Goal: Information Seeking & Learning: Learn about a topic

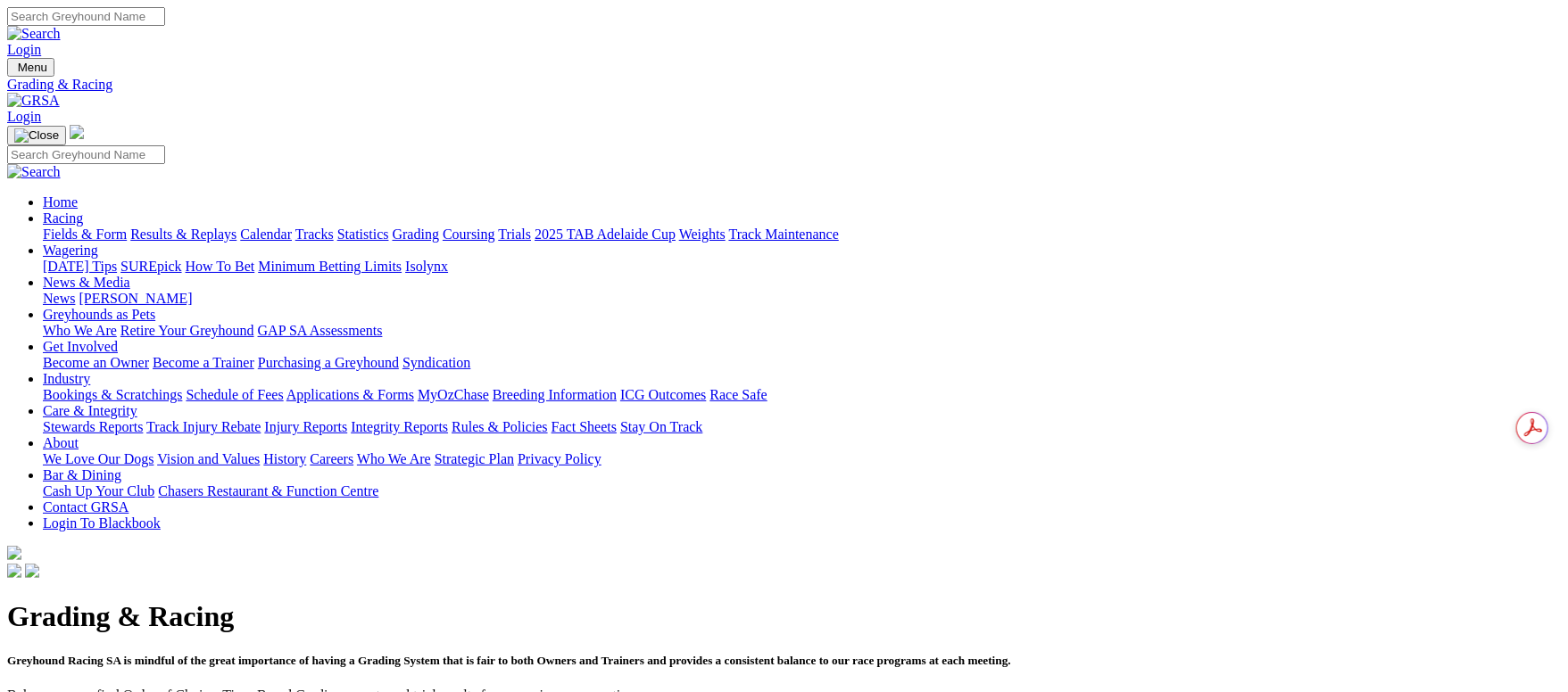
click at [237, 226] on link "Results & Replays" at bounding box center [183, 234] width 106 height 16
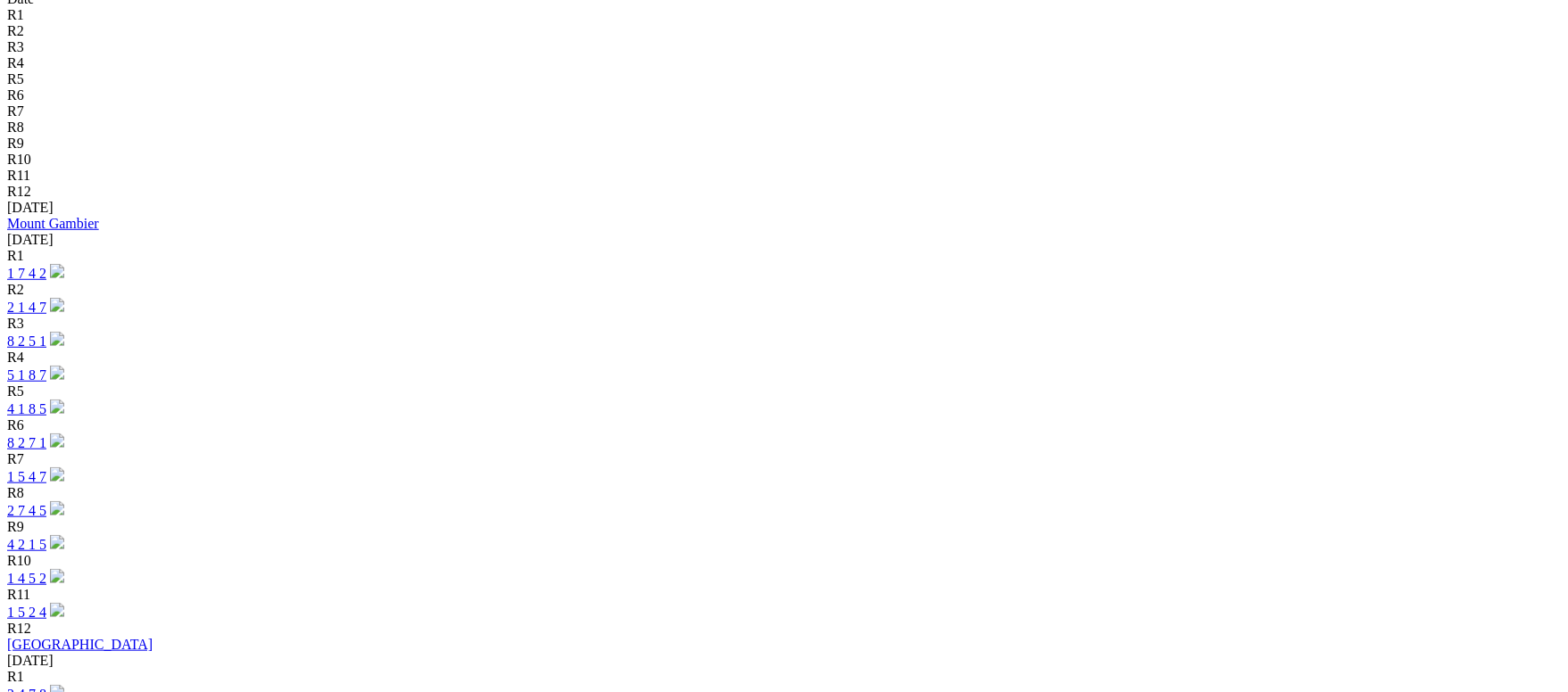
scroll to position [669, 0]
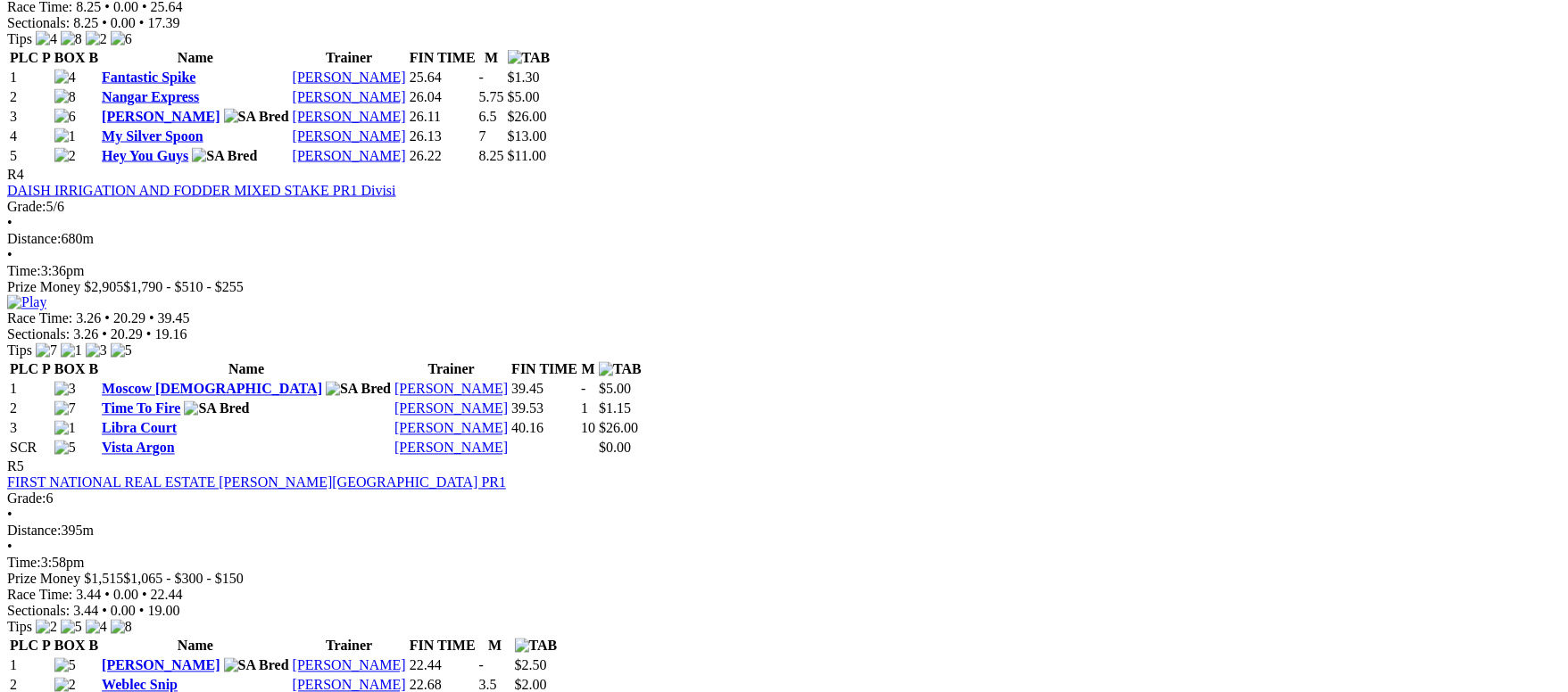
scroll to position [1604, 0]
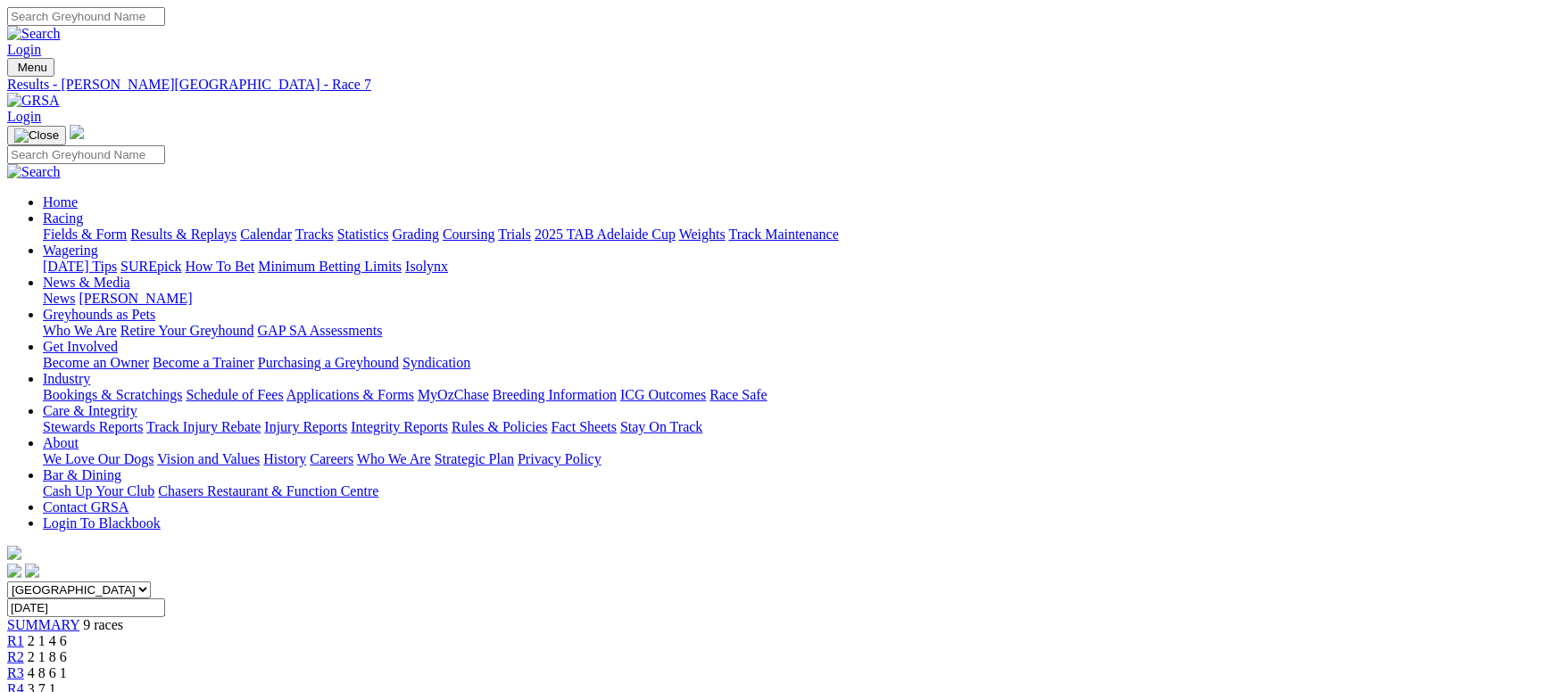
click at [439, 226] on link "Grading" at bounding box center [416, 234] width 47 height 16
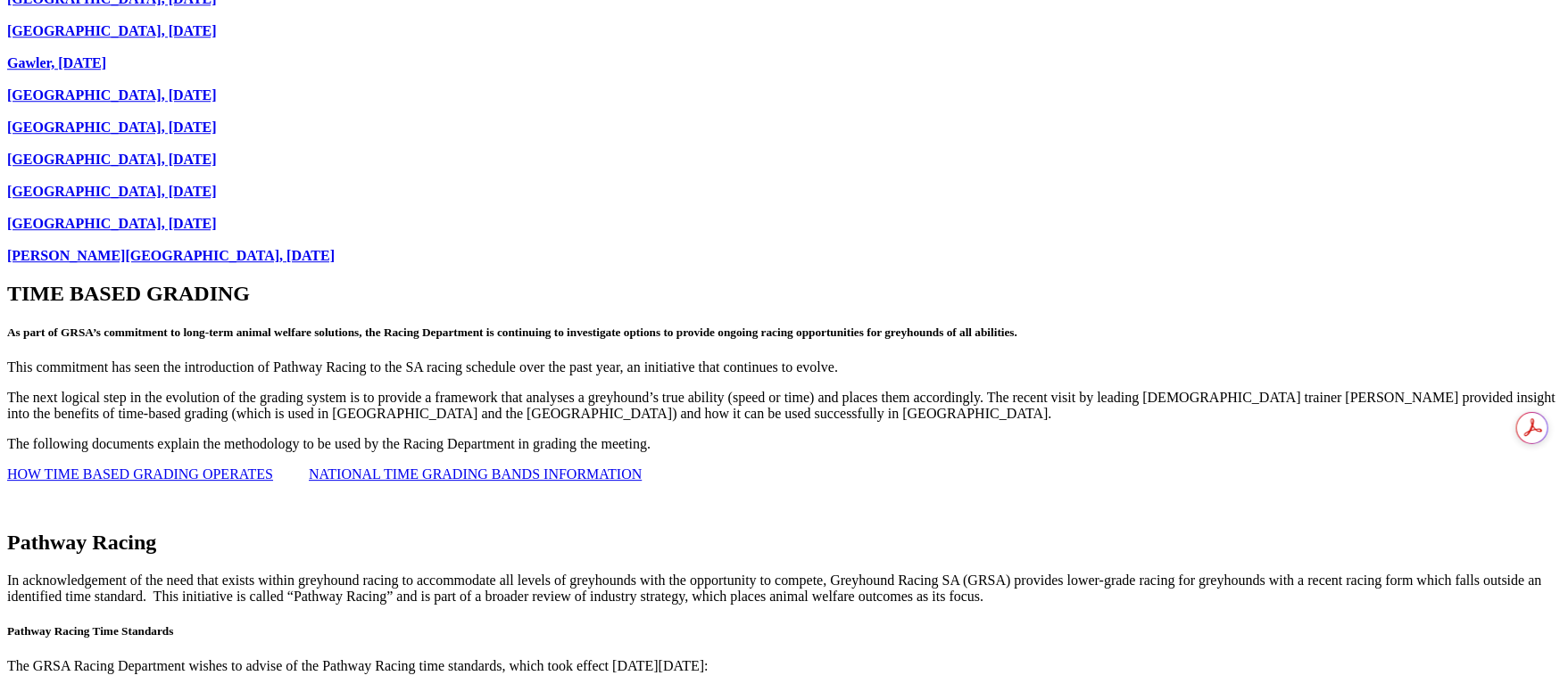
scroll to position [2942, 0]
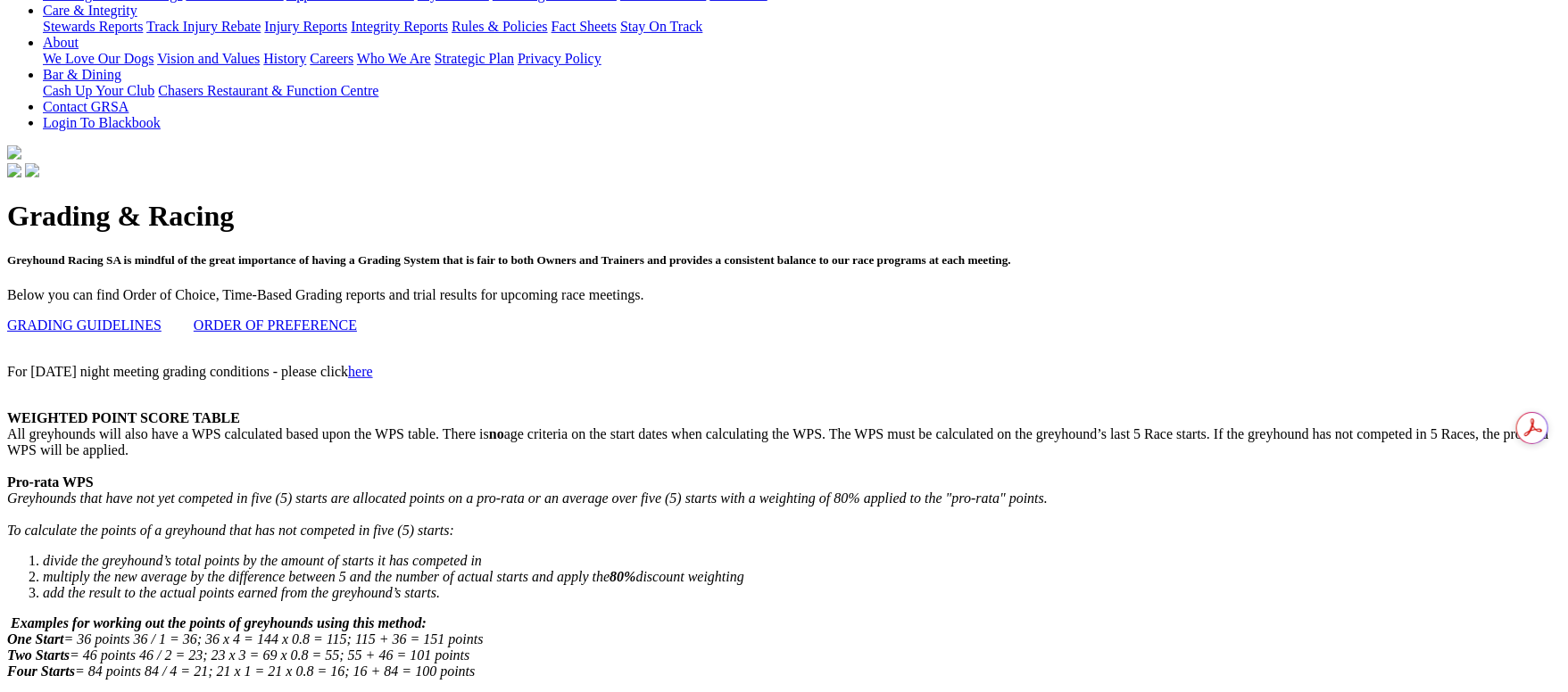
scroll to position [0, 0]
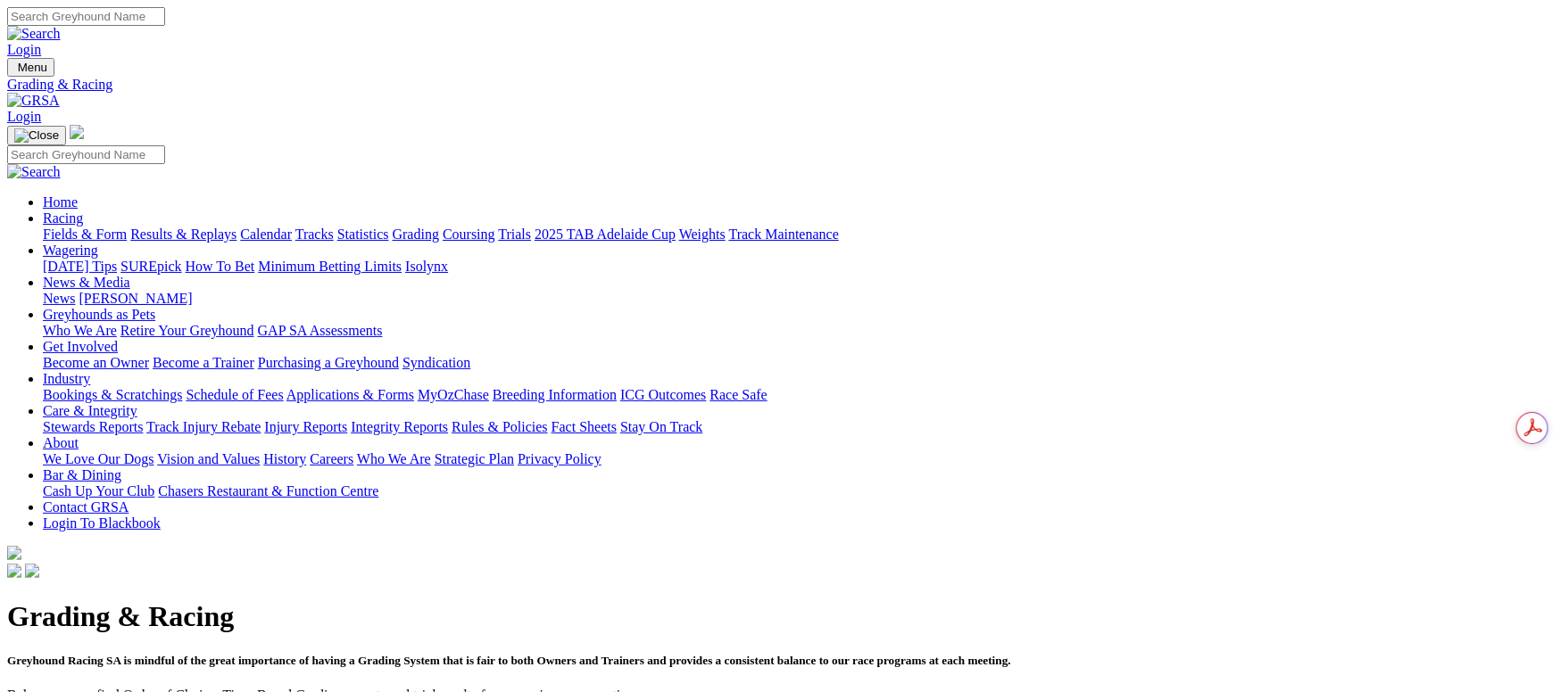
click at [237, 226] on link "Results & Replays" at bounding box center [183, 234] width 106 height 16
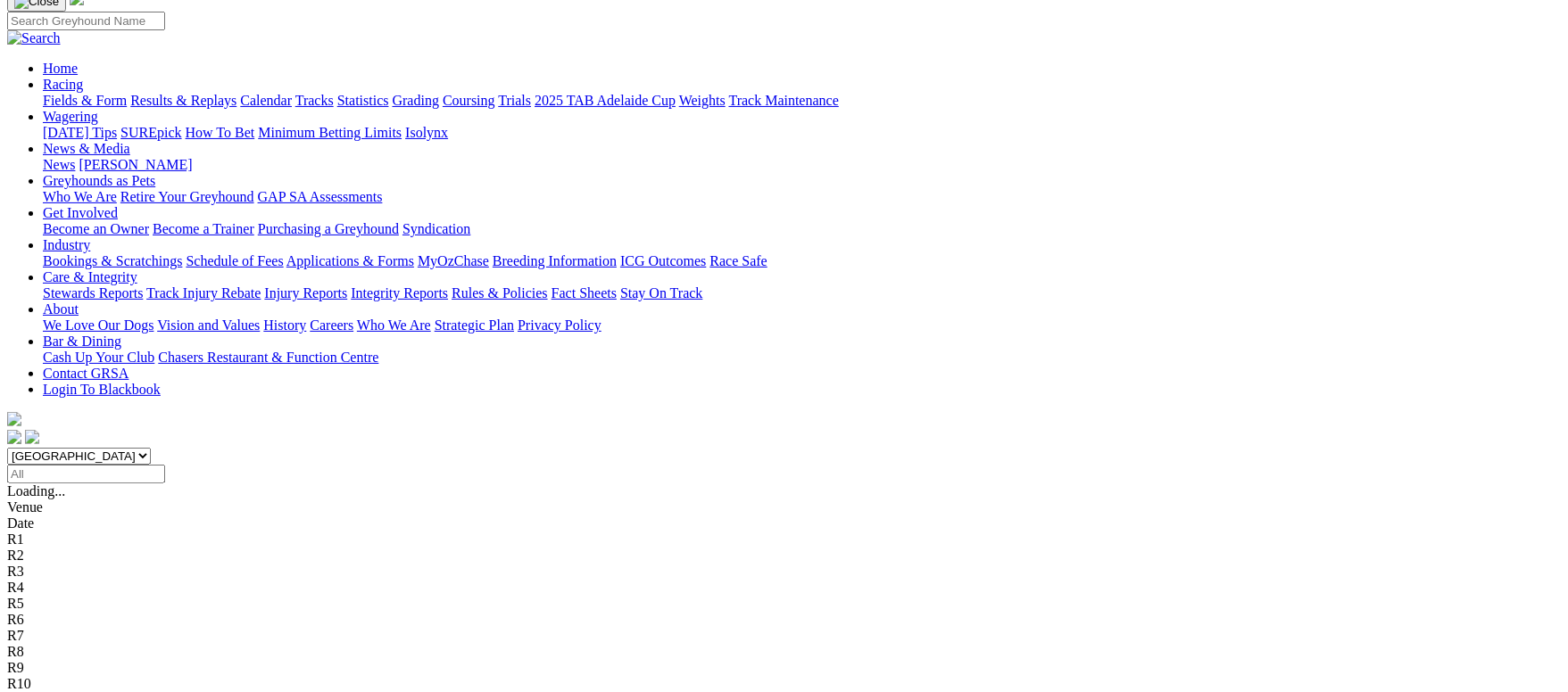
scroll to position [535, 0]
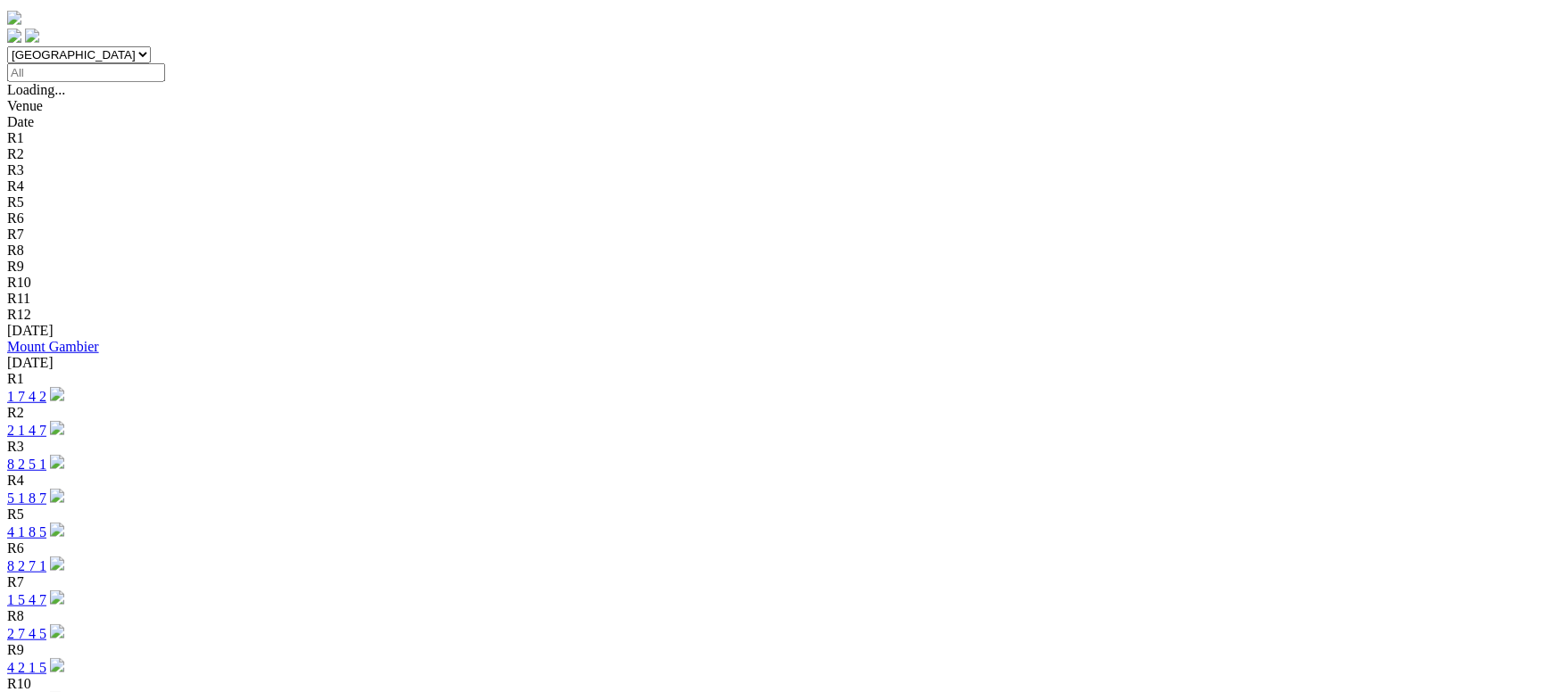
drag, startPoint x: 293, startPoint y: 329, endPoint x: 288, endPoint y: 17, distance: 312.0
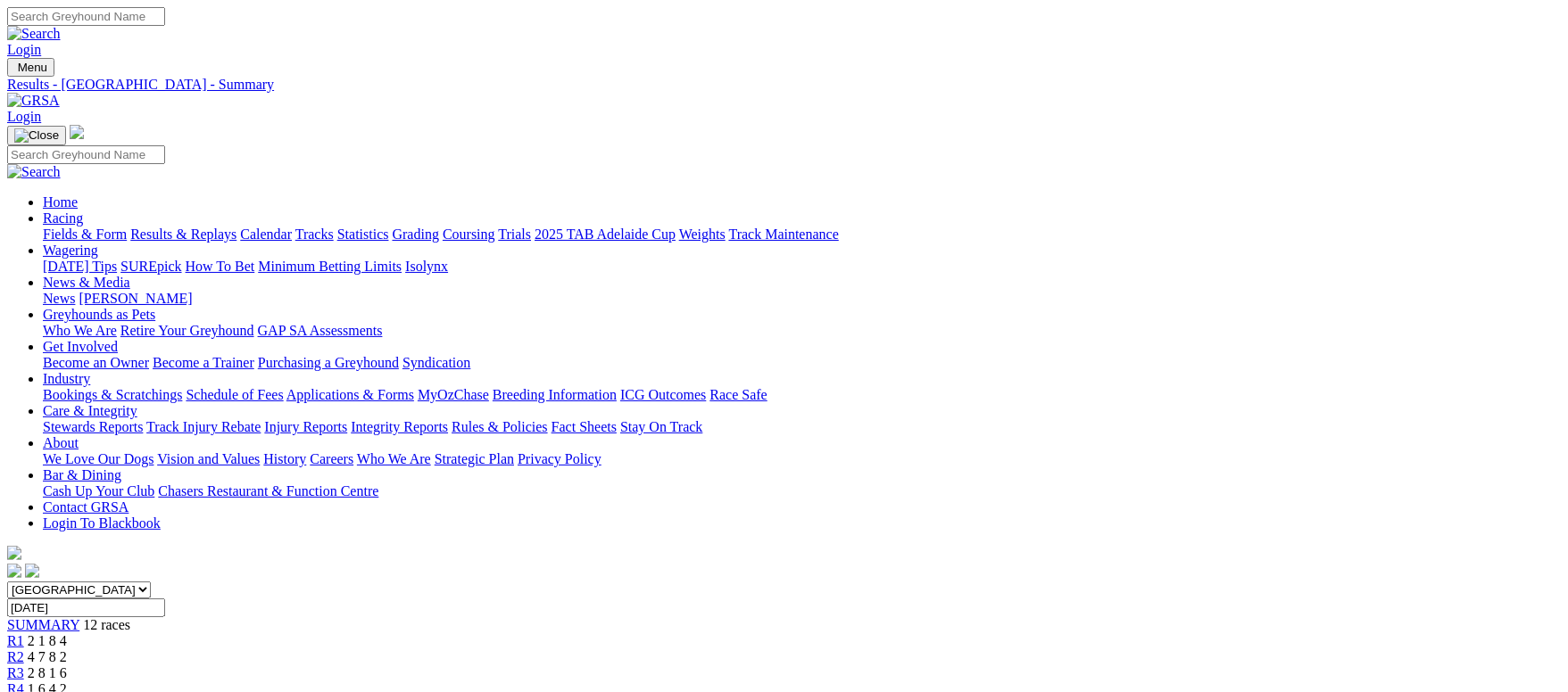
click at [165, 598] on input "Sunday, 28 Sep 2025" at bounding box center [86, 607] width 158 height 19
type input "[DATE]"
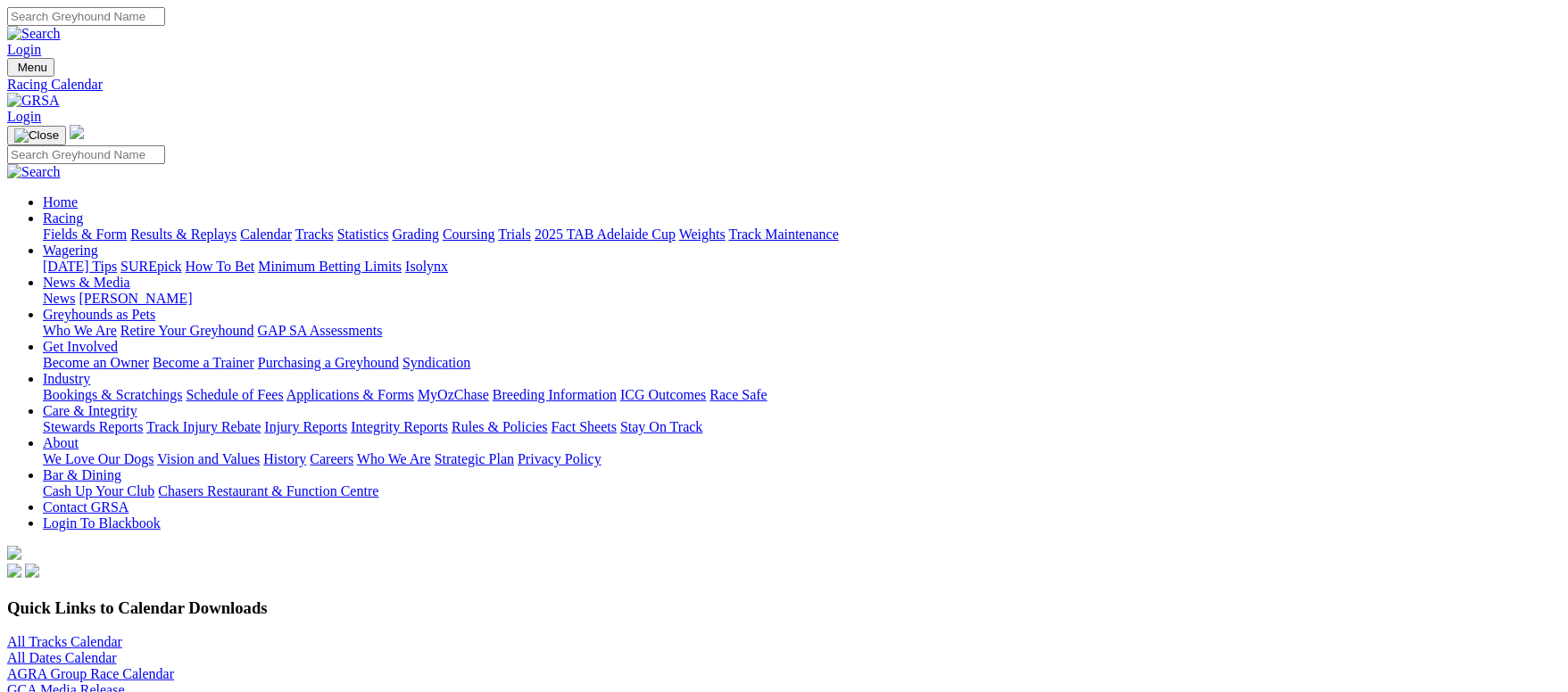
click at [439, 226] on link "Grading" at bounding box center [416, 234] width 47 height 16
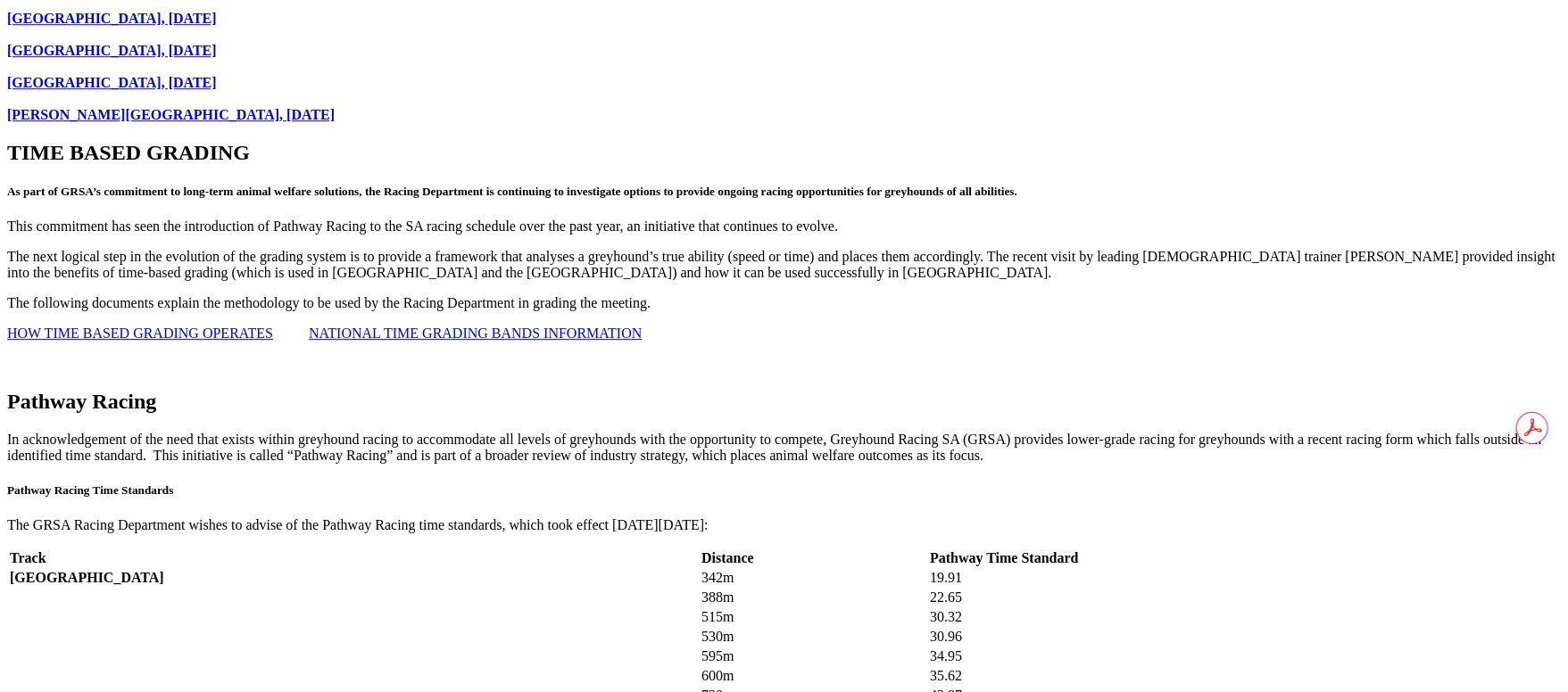
scroll to position [2730, 0]
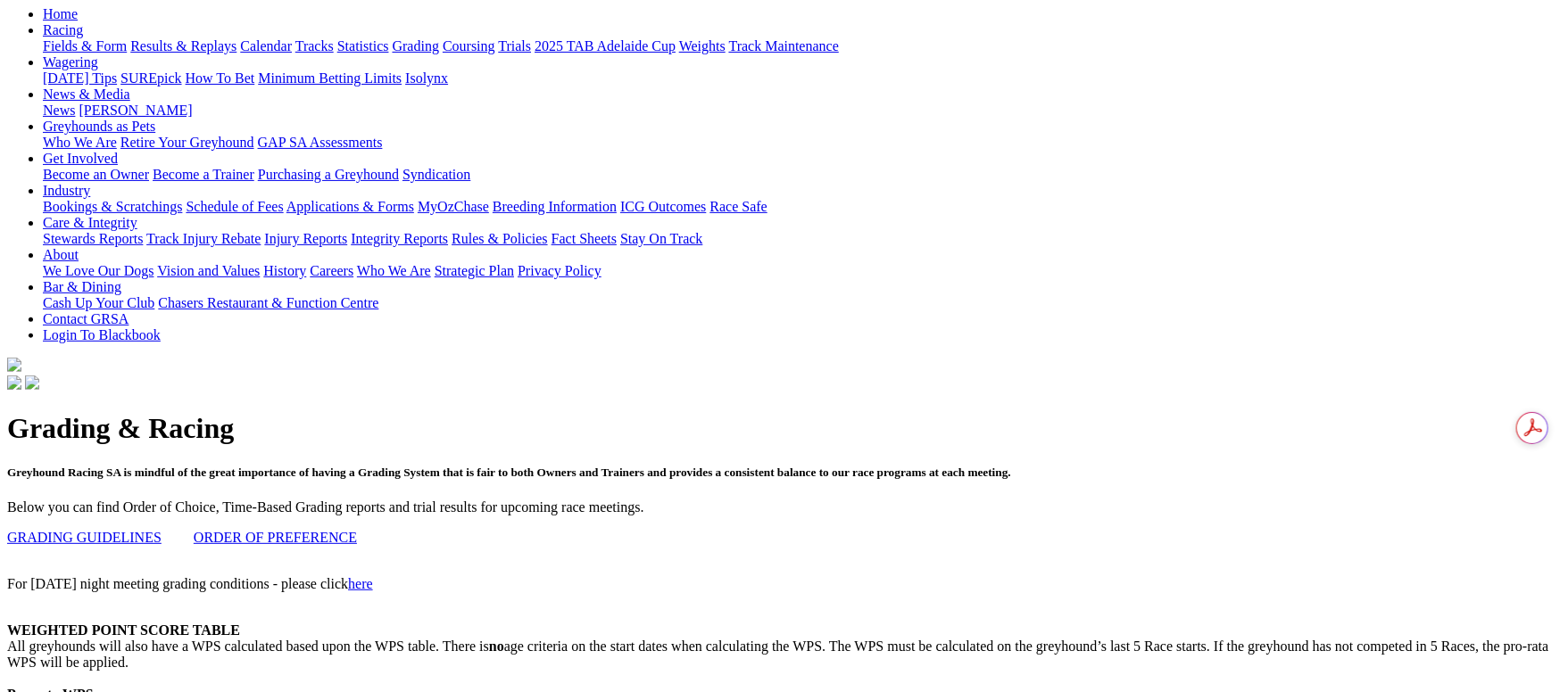
scroll to position [0, 0]
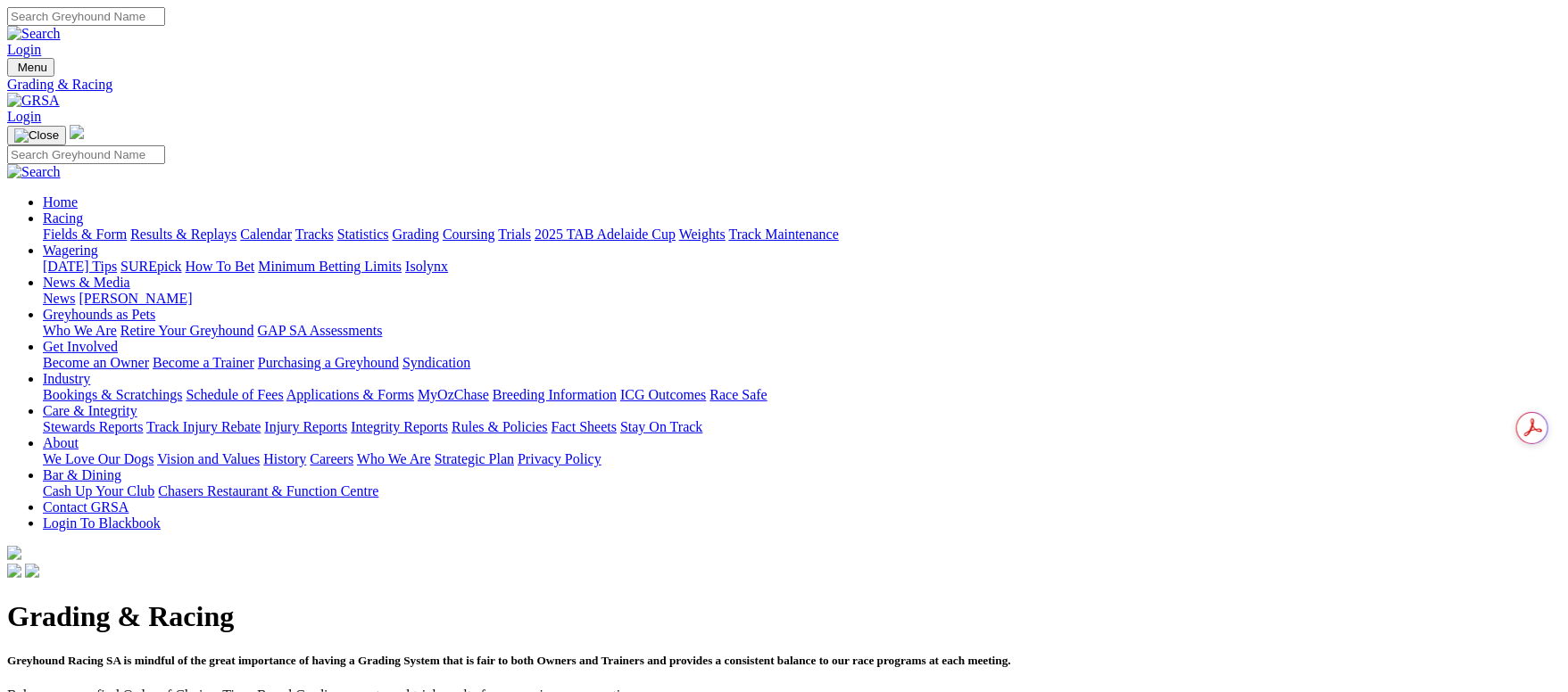
click at [127, 226] on link "Fields & Form" at bounding box center [85, 234] width 84 height 16
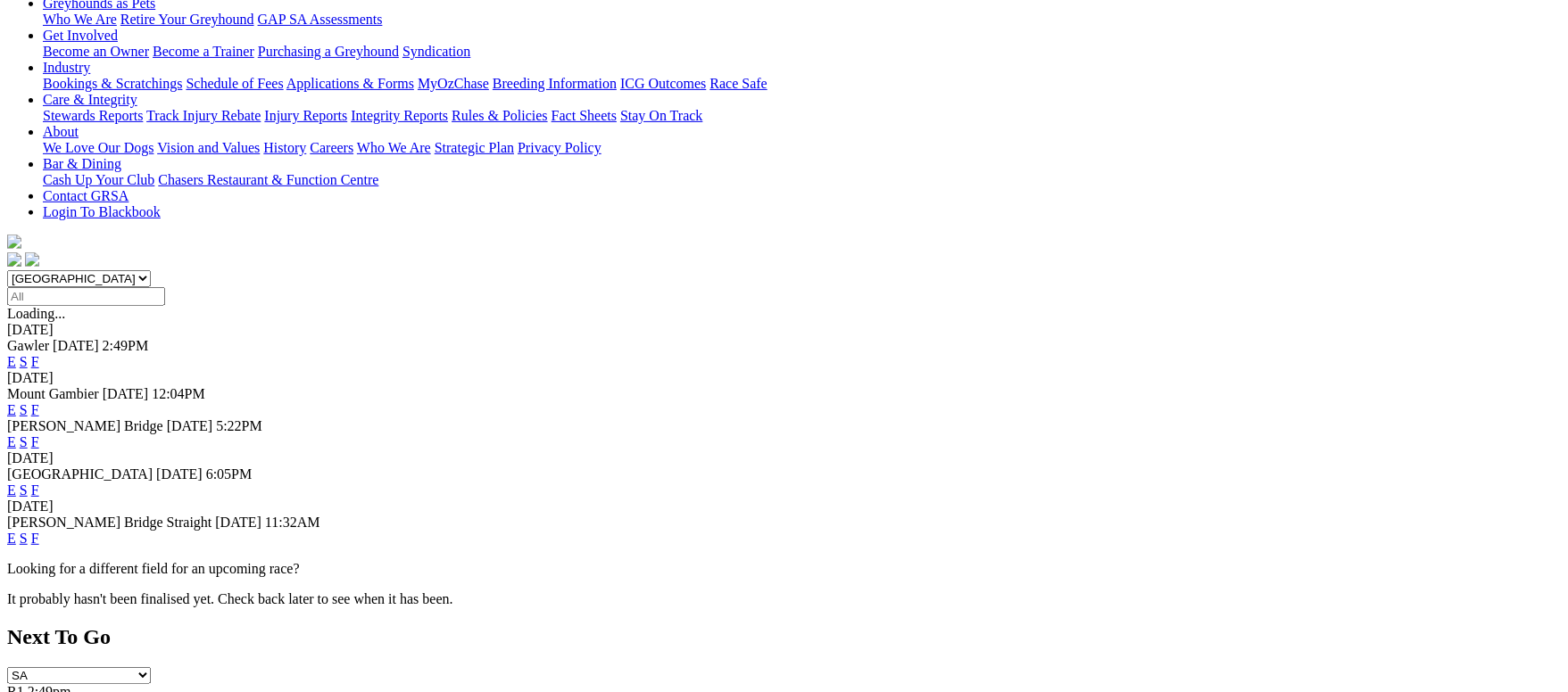
scroll to position [401, 0]
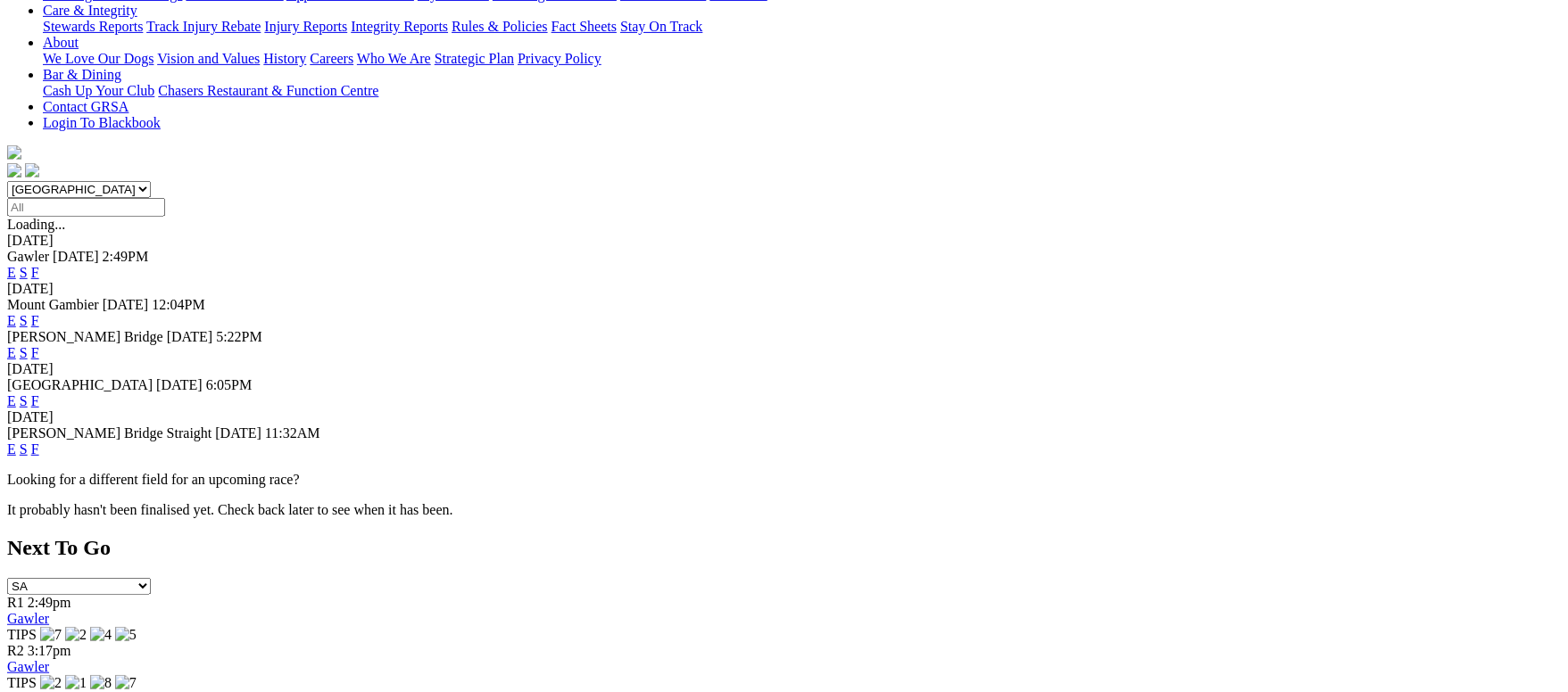
click at [39, 442] on link "F" at bounding box center [35, 449] width 8 height 16
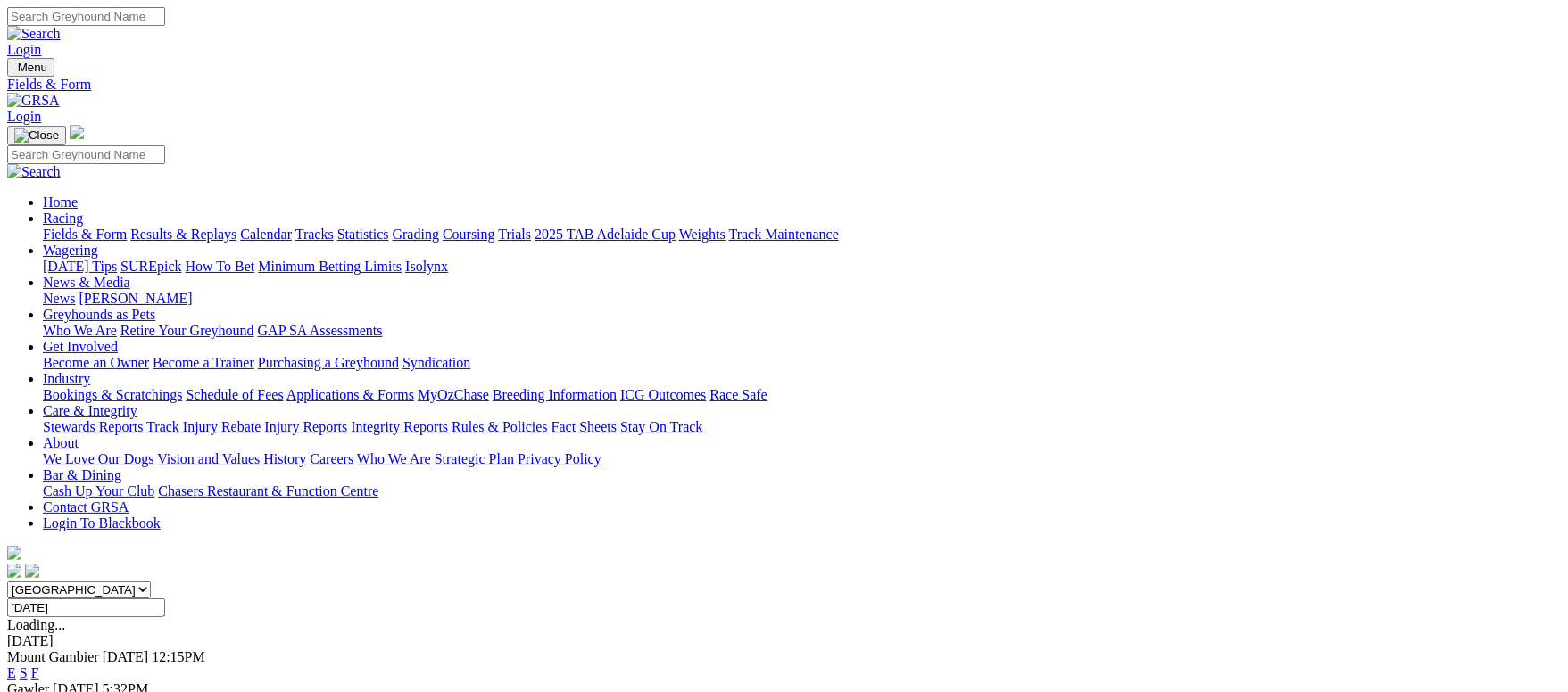
click at [39, 666] on link "F" at bounding box center [35, 673] width 8 height 16
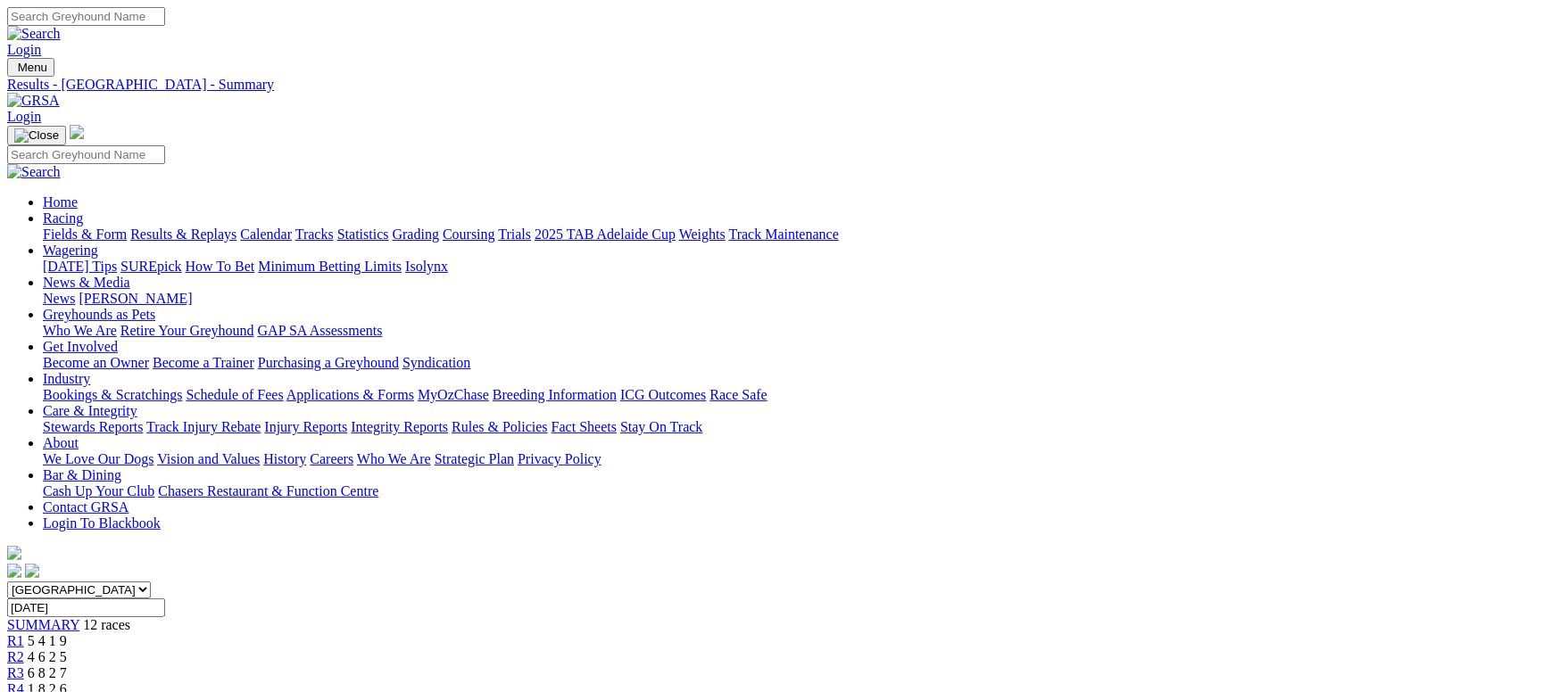
click at [165, 598] on input "Sunday, 21 Sep 2025" at bounding box center [86, 607] width 158 height 19
type input "Sunday, 14 Sep 2025"
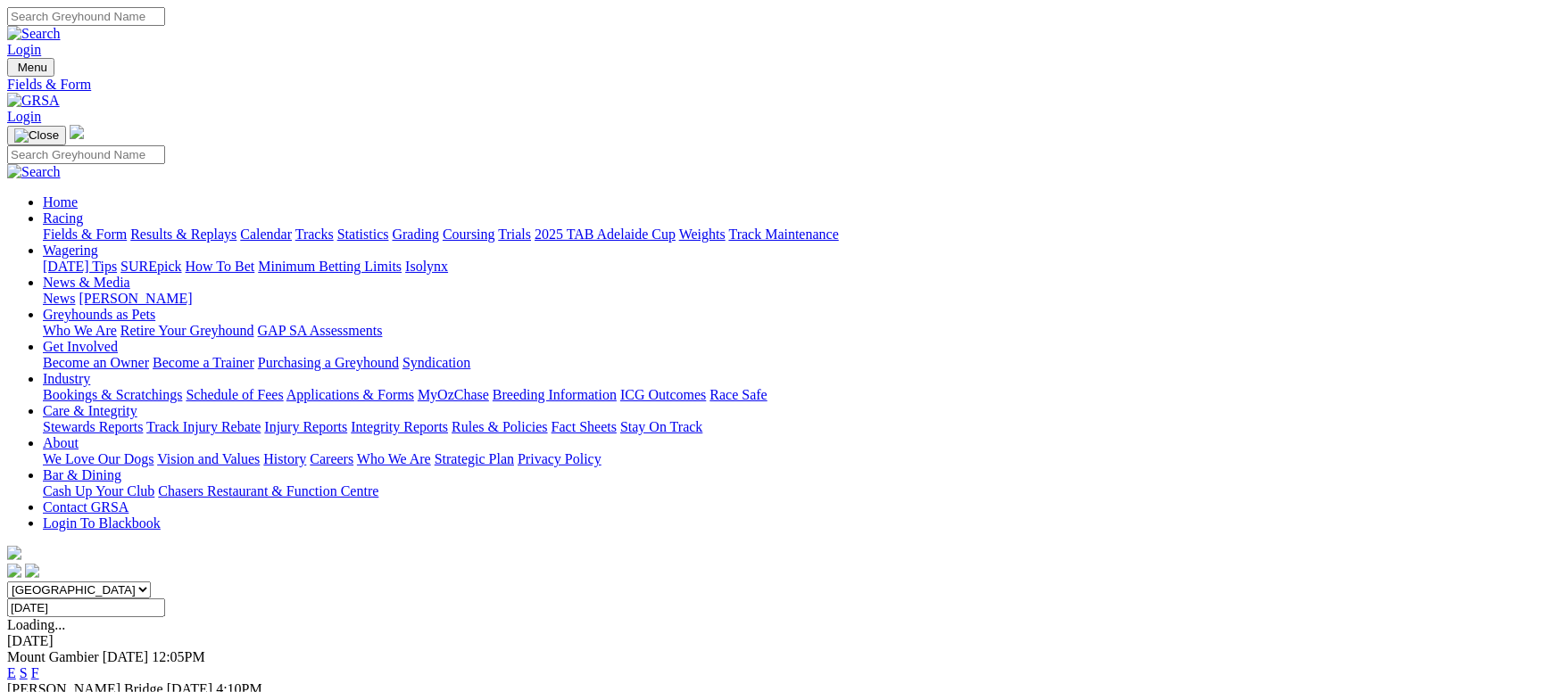
click at [39, 666] on link "F" at bounding box center [35, 673] width 8 height 16
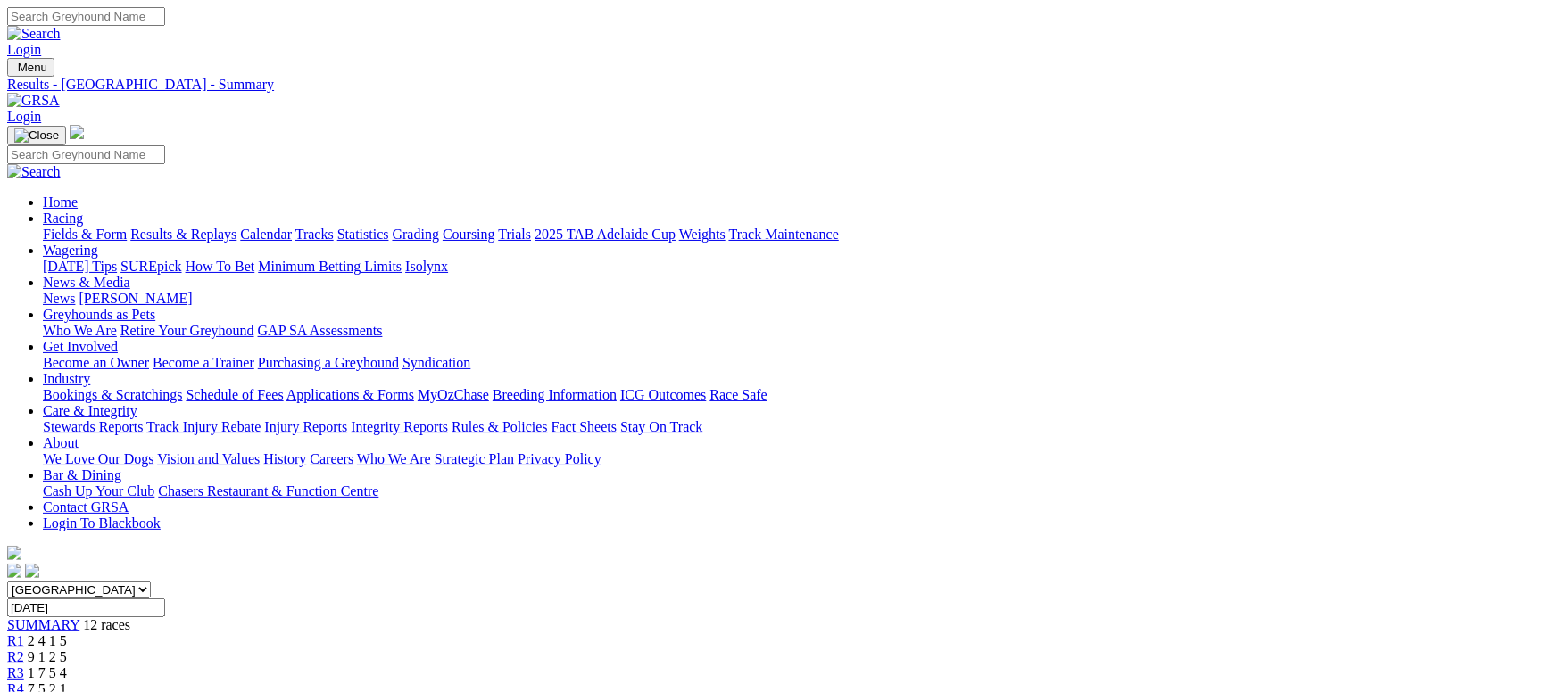
click at [292, 226] on link "Calendar" at bounding box center [265, 234] width 52 height 16
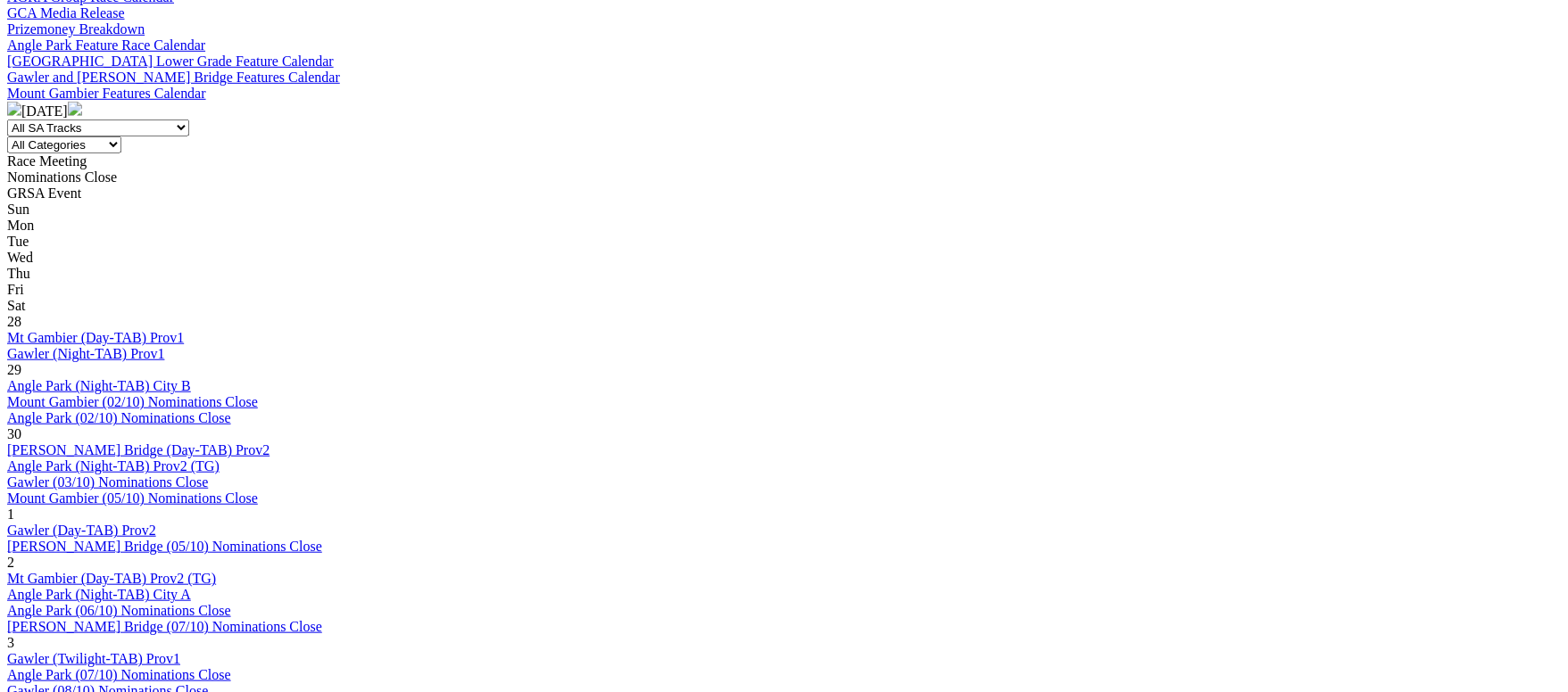
scroll to position [802, 0]
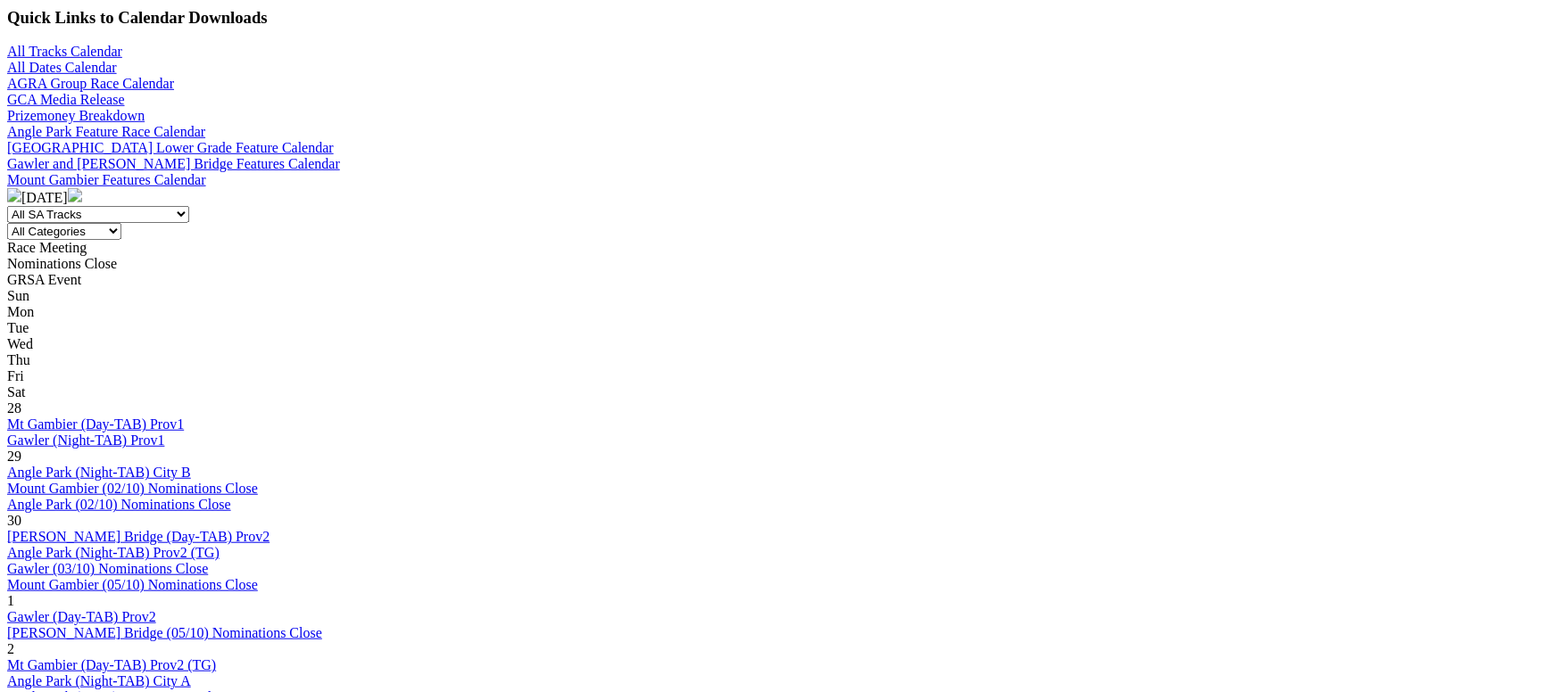
scroll to position [669, 0]
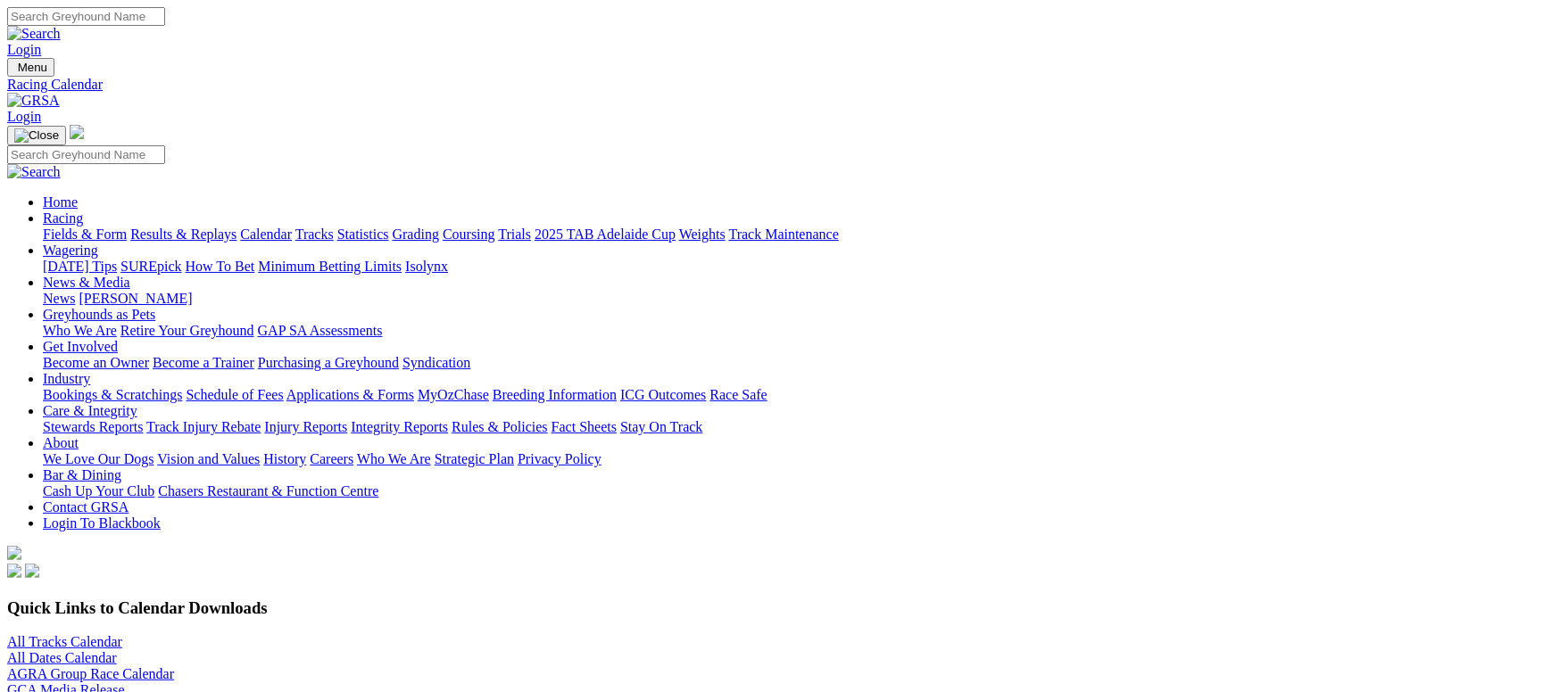
click at [121, 226] on link "Fields & Form" at bounding box center [85, 234] width 84 height 16
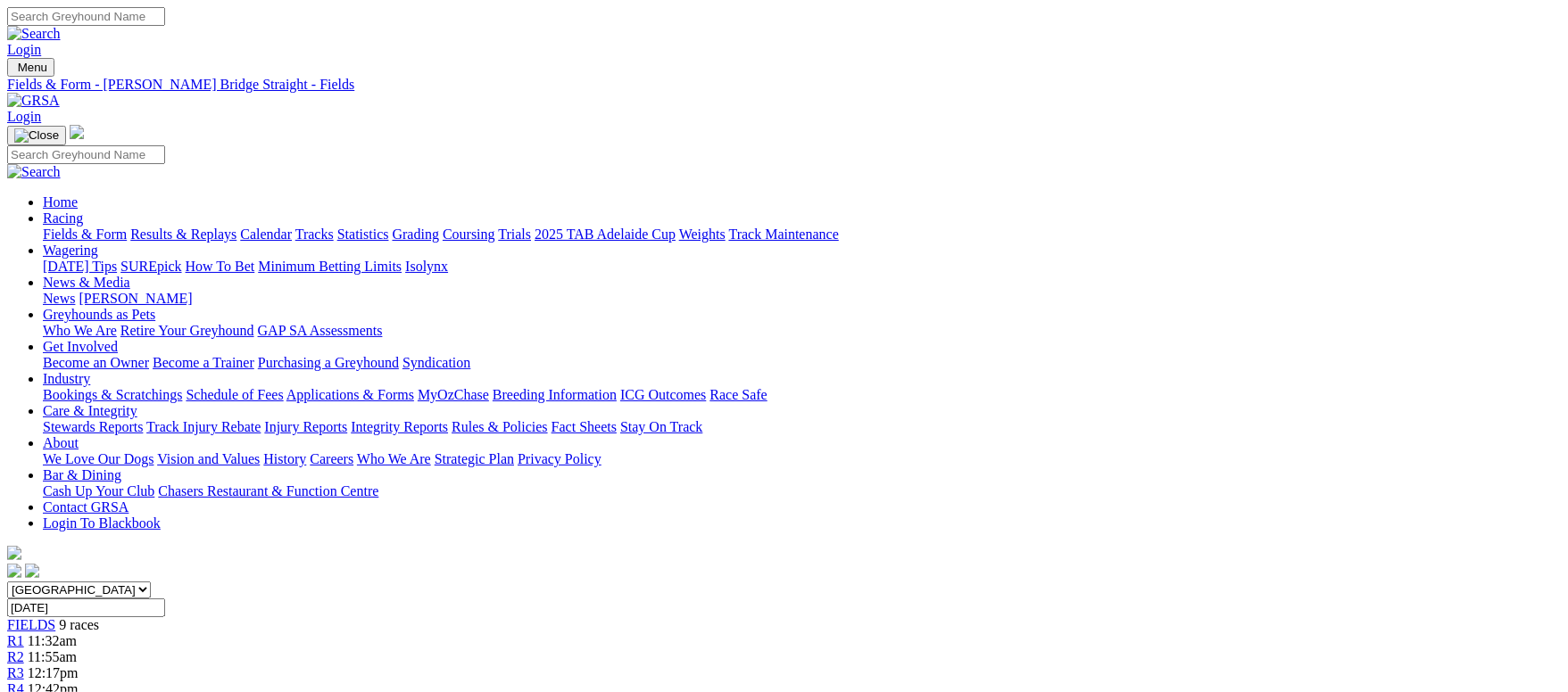
click at [127, 226] on link "Fields & Form" at bounding box center [85, 234] width 84 height 16
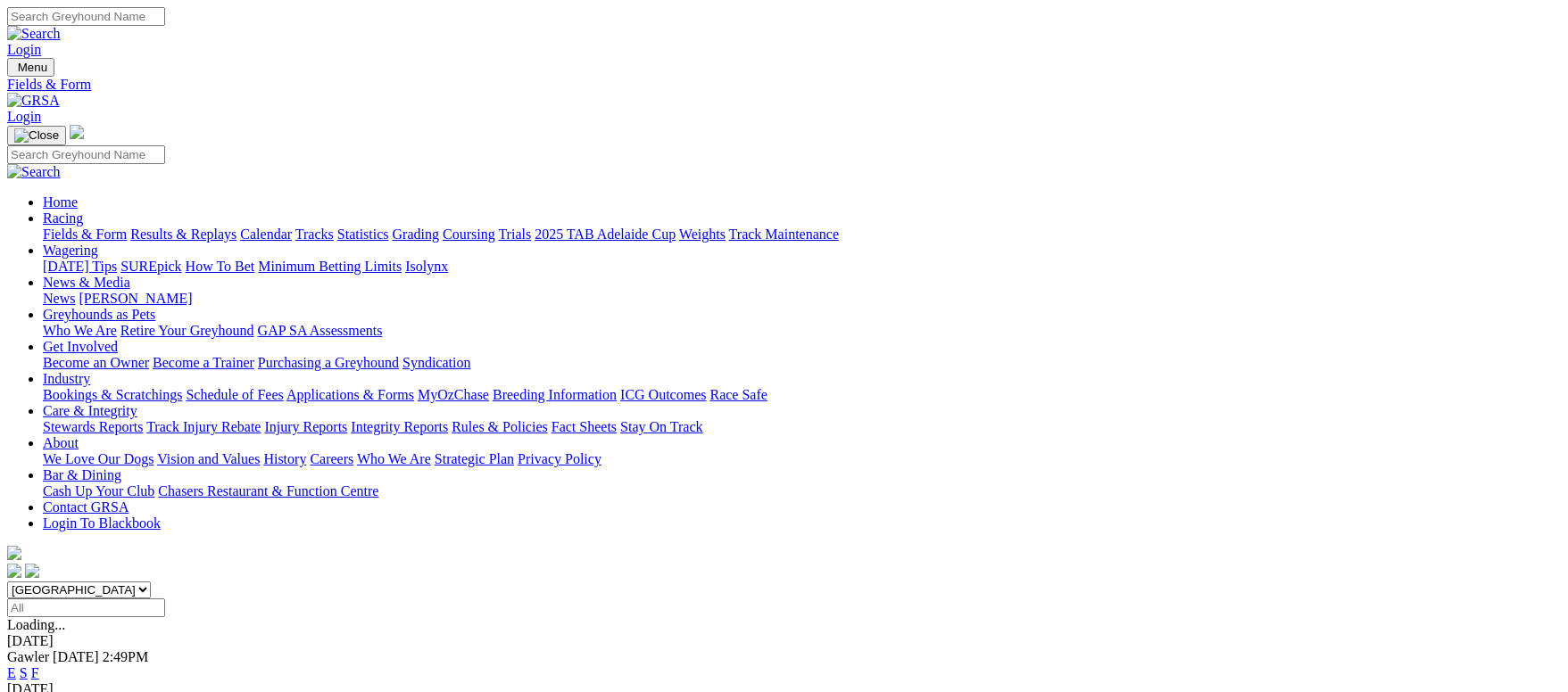
scroll to position [268, 0]
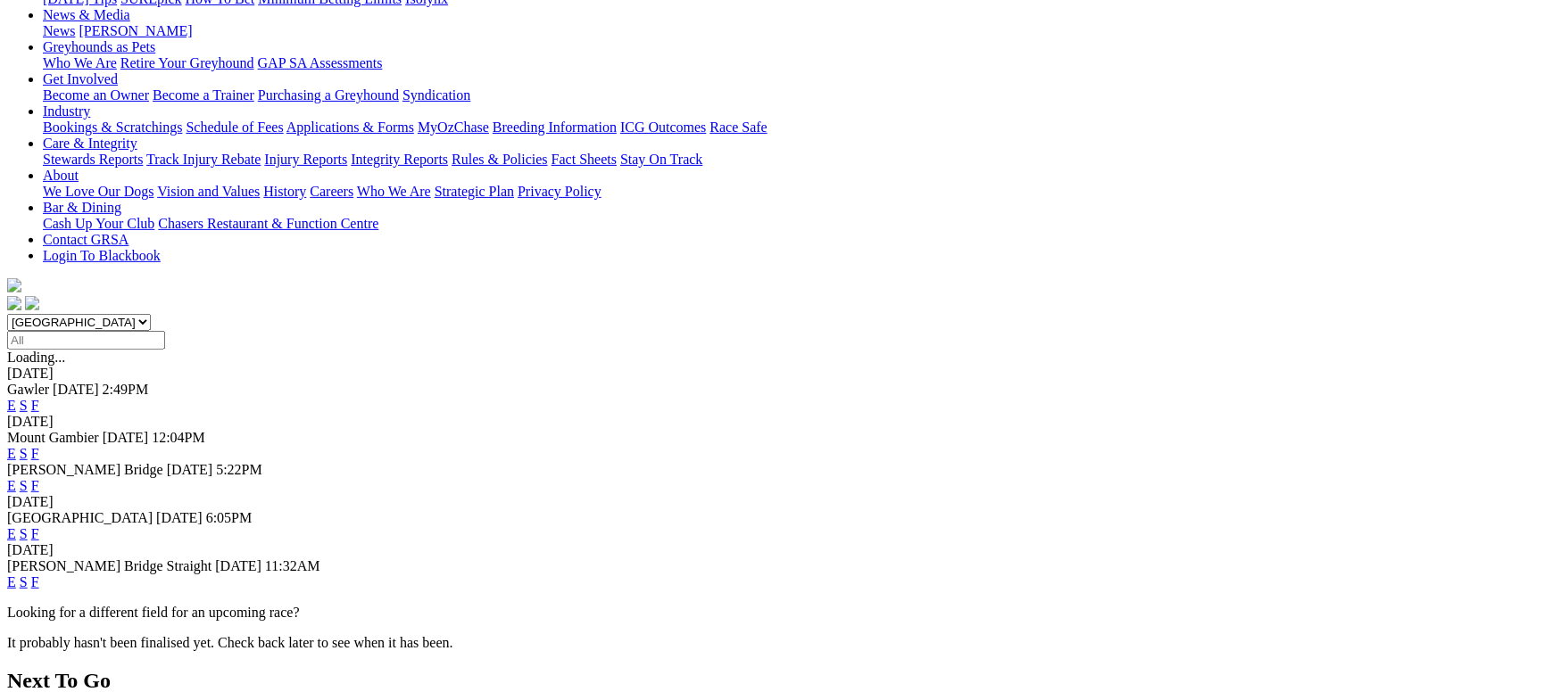
click at [39, 526] on link "F" at bounding box center [35, 534] width 8 height 16
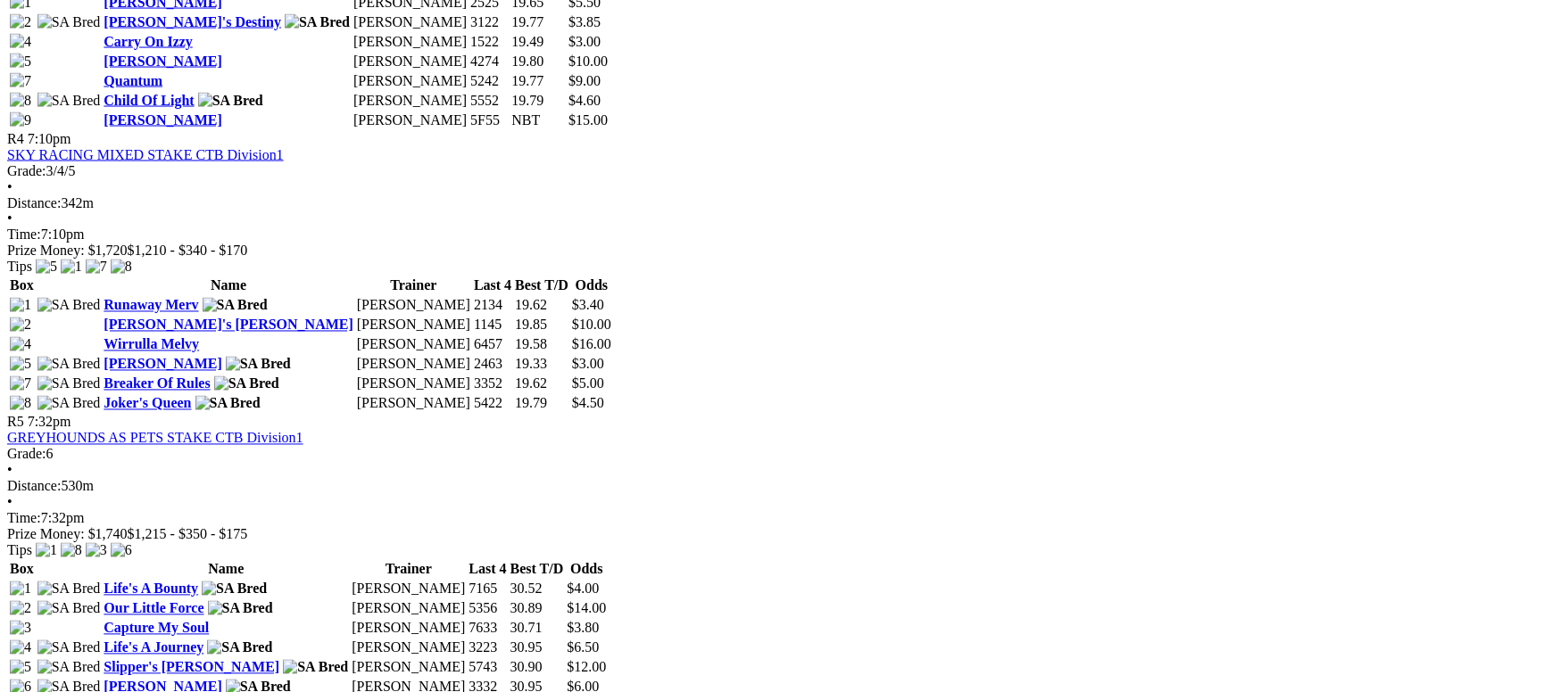
scroll to position [2007, 0]
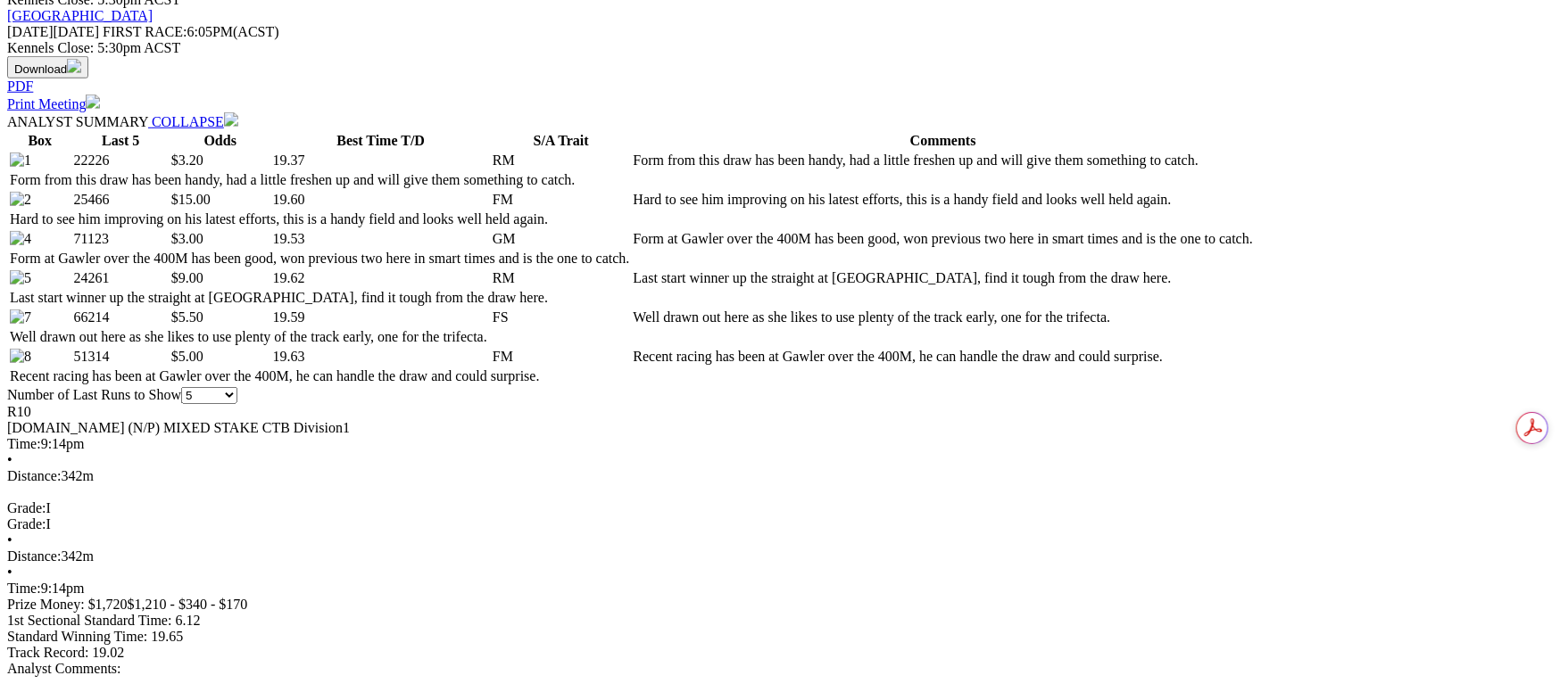
scroll to position [401, 0]
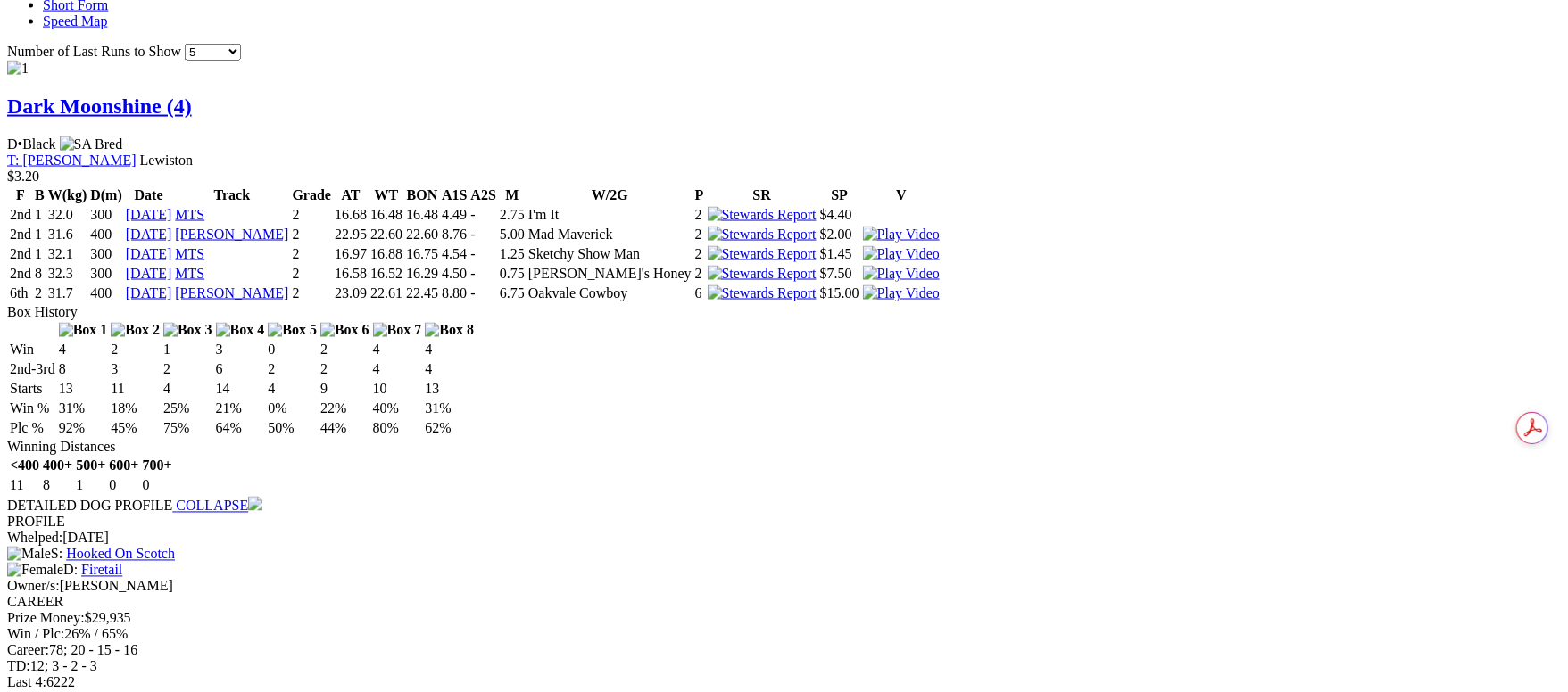
scroll to position [1471, 0]
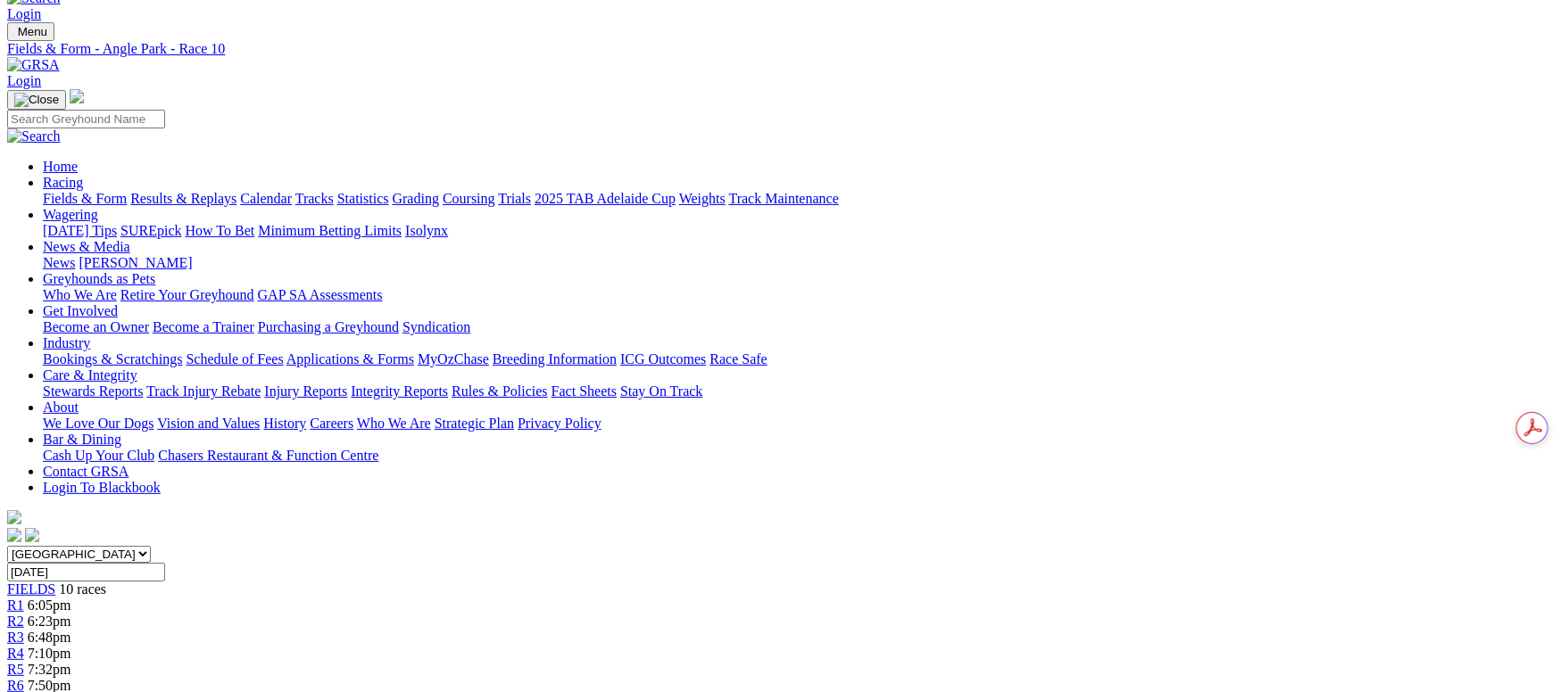
scroll to position [0, 0]
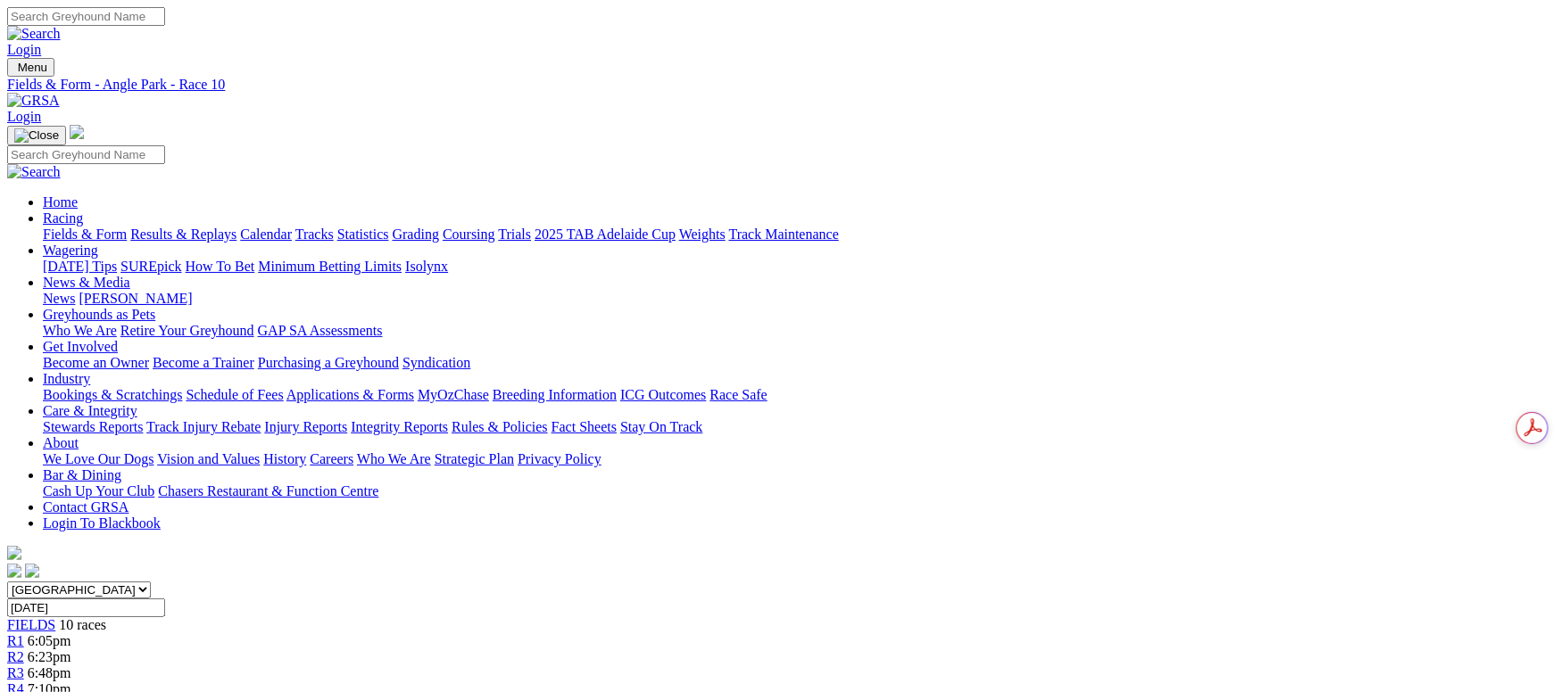
drag, startPoint x: 100, startPoint y: 135, endPoint x: 161, endPoint y: 68, distance: 90.6
click at [102, 226] on link "Fields & Form" at bounding box center [85, 234] width 84 height 16
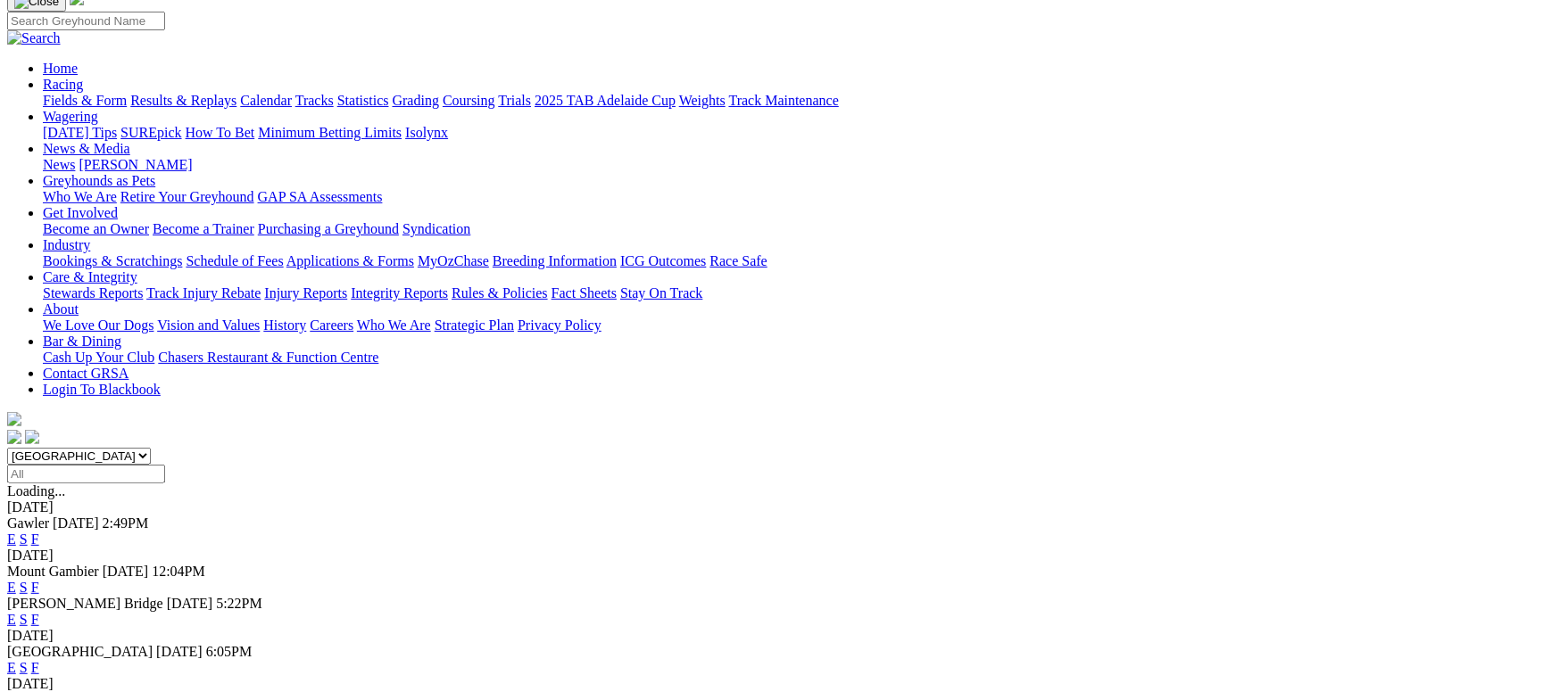
click at [39, 660] on link "F" at bounding box center [35, 668] width 8 height 16
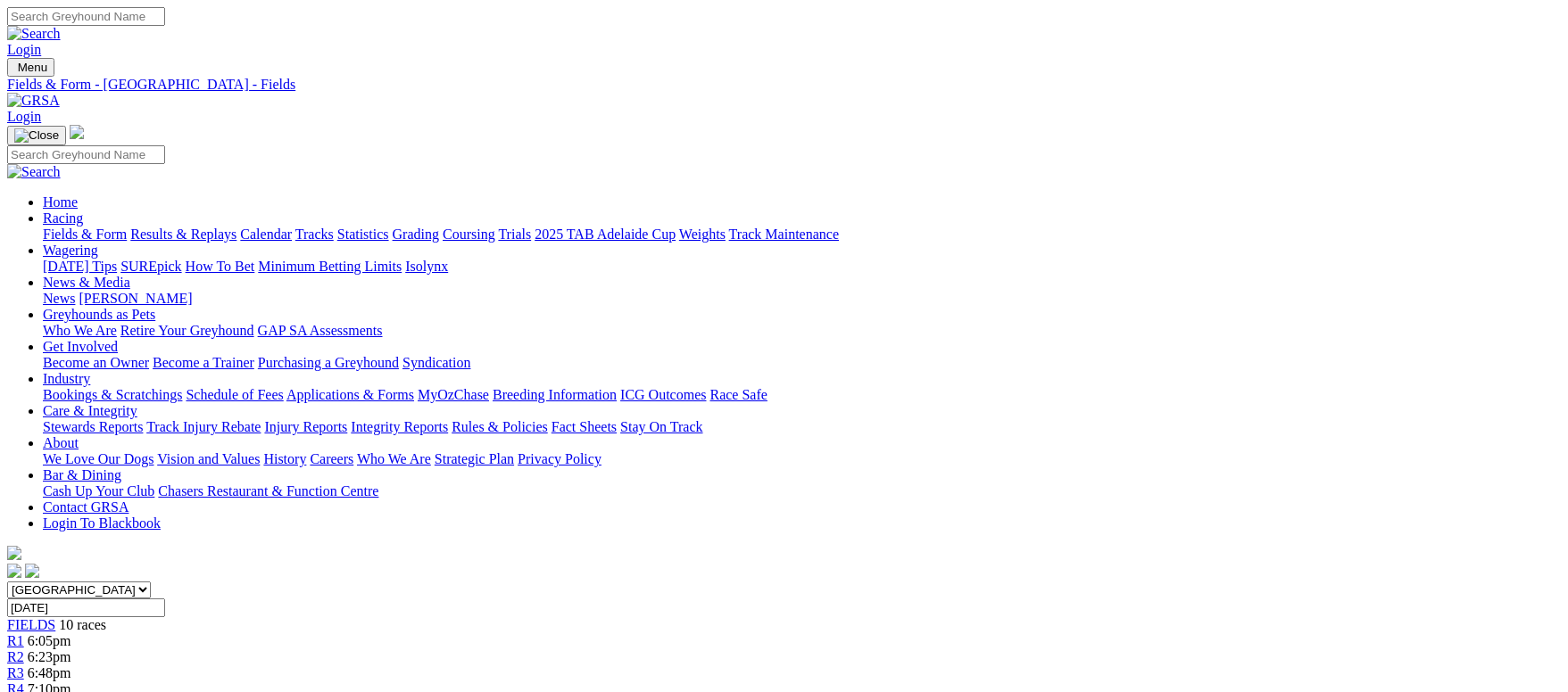
scroll to position [535, 0]
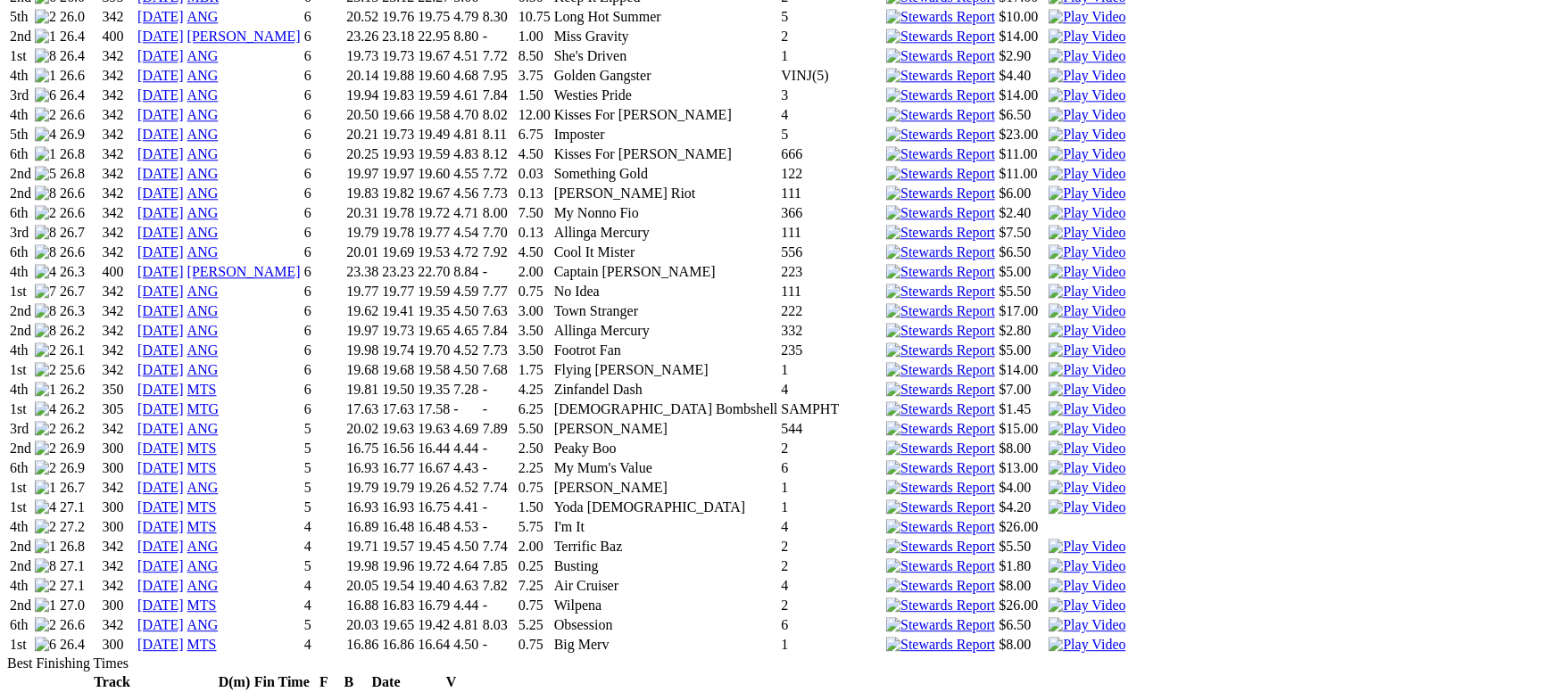
scroll to position [2676, 0]
